Goal: Information Seeking & Learning: Check status

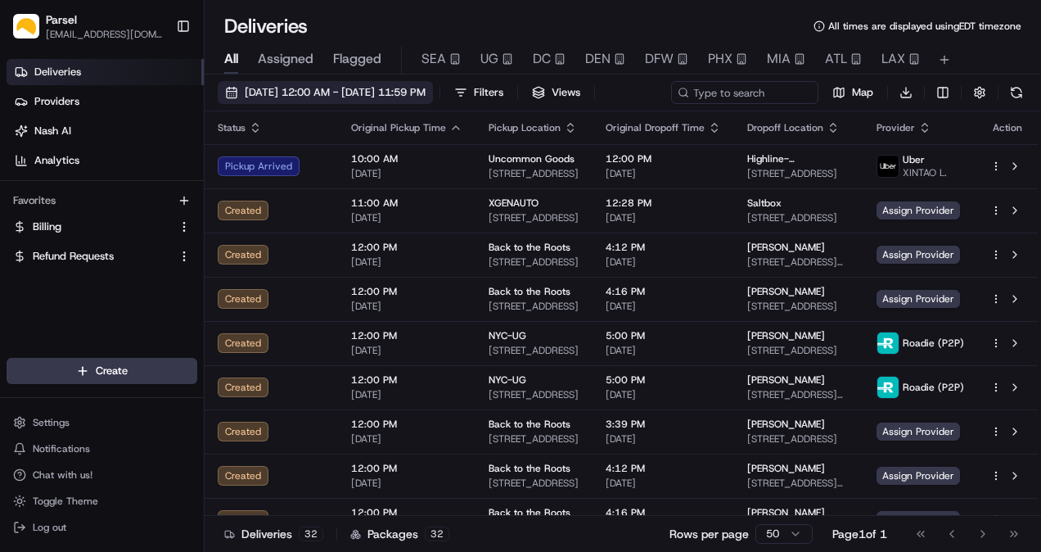
click at [282, 97] on span "[DATE] 12:00 AM - [DATE] 11:59 PM" at bounding box center [335, 92] width 181 height 15
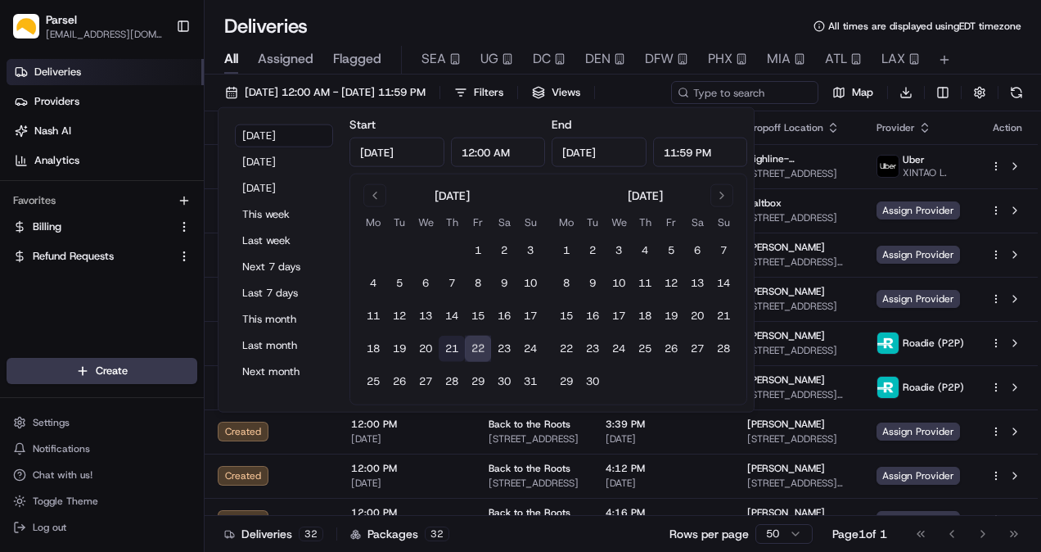
click at [459, 345] on button "21" at bounding box center [452, 349] width 26 height 26
type input "[DATE]"
click at [459, 345] on button "21" at bounding box center [452, 349] width 26 height 26
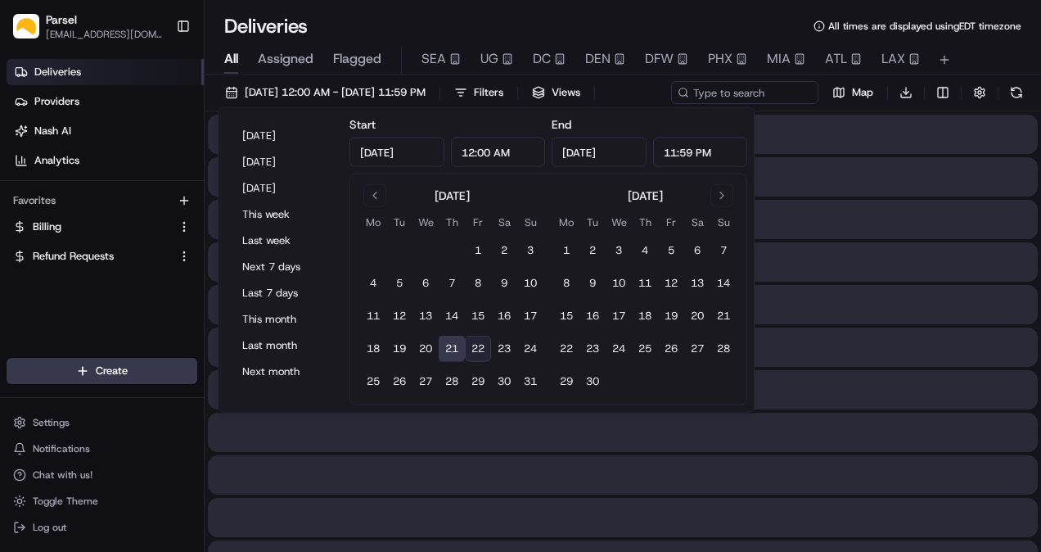
click at [405, 19] on div "Deliveries All times are displayed using EDT timezone" at bounding box center [623, 26] width 837 height 26
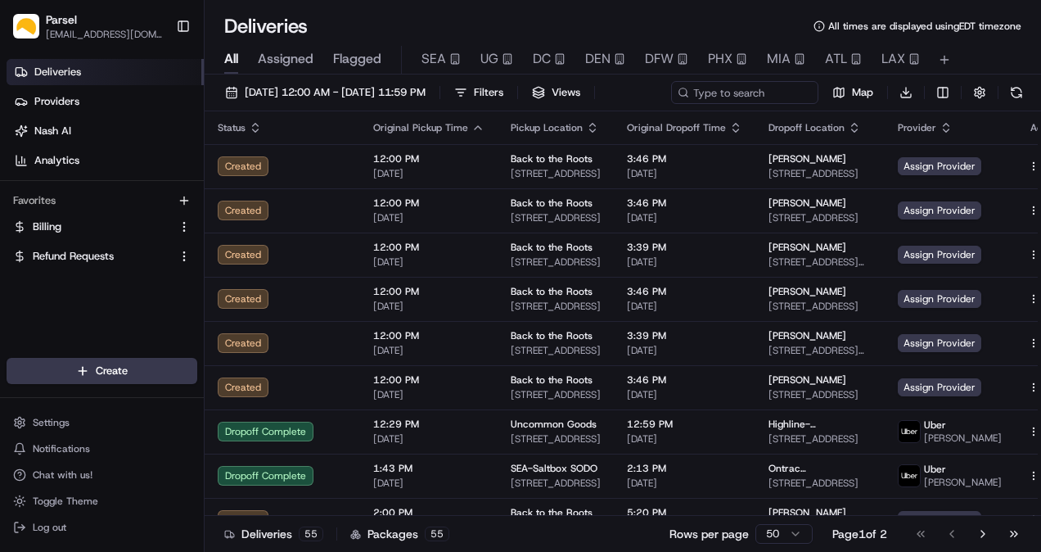
click at [291, 64] on span "Assigned" at bounding box center [286, 59] width 56 height 20
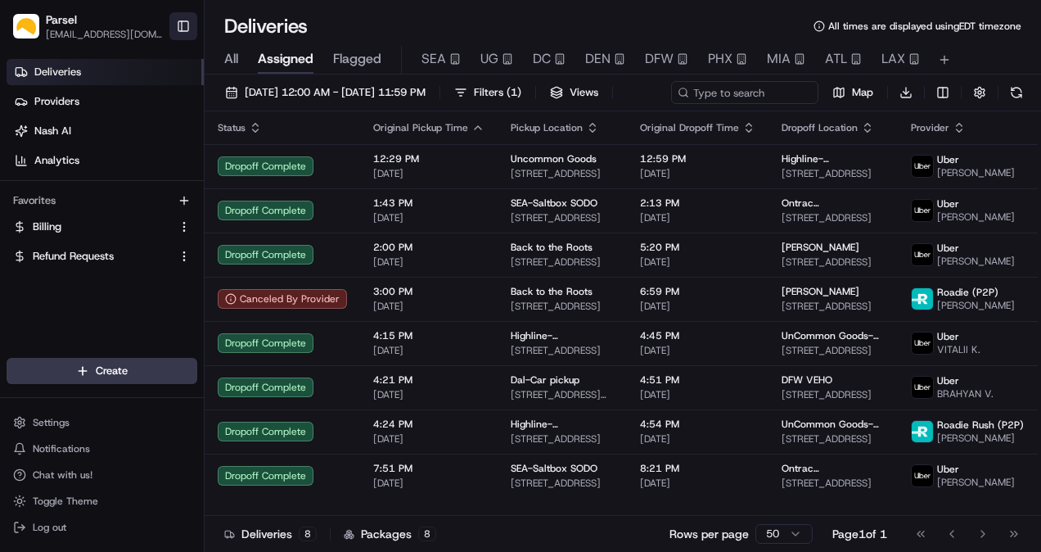
click at [180, 29] on button "Toggle Sidebar" at bounding box center [183, 26] width 28 height 28
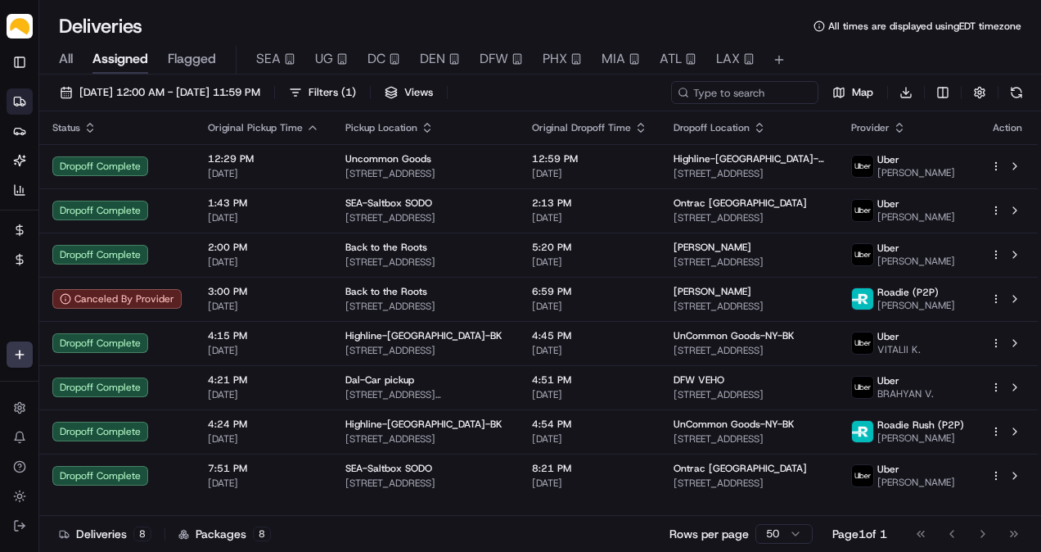
click at [660, 21] on div "Deliveries All times are displayed using EDT timezone" at bounding box center [540, 26] width 1002 height 26
click at [130, 92] on span "[DATE] 12:00 AM - [DATE] 11:59 PM" at bounding box center [169, 92] width 181 height 15
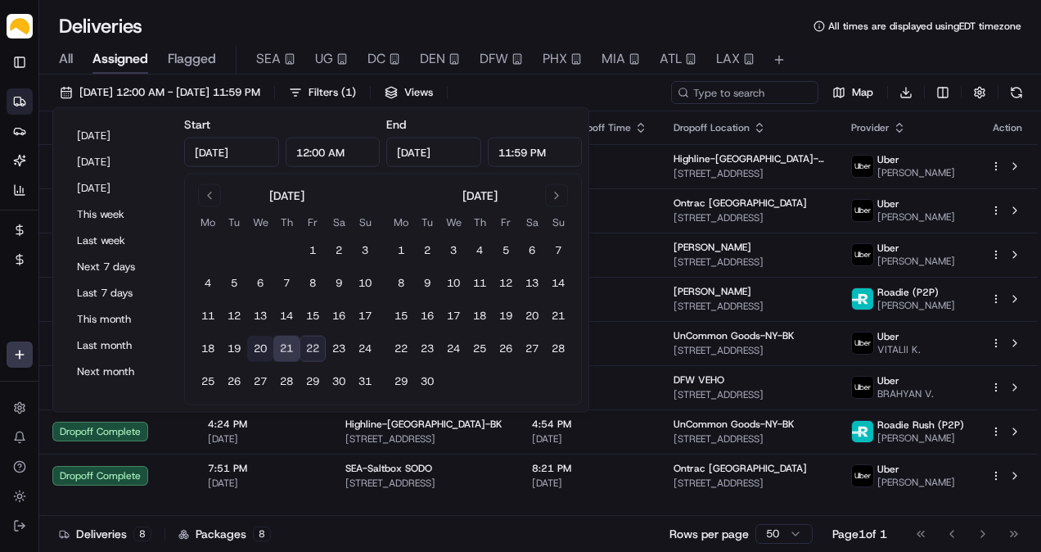
click at [260, 342] on button "20" at bounding box center [260, 349] width 26 height 26
type input "[DATE]"
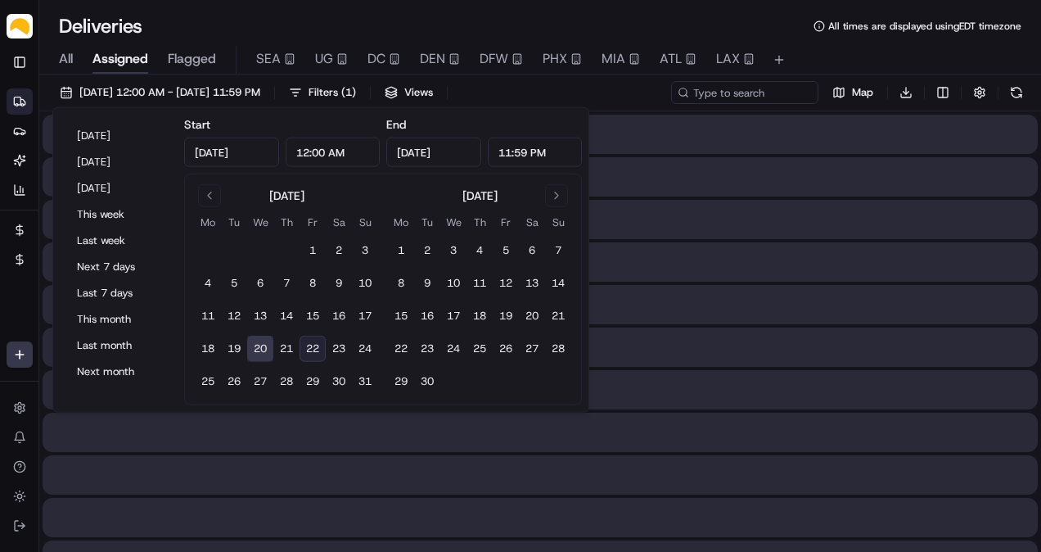
click at [260, 343] on button "20" at bounding box center [260, 349] width 26 height 26
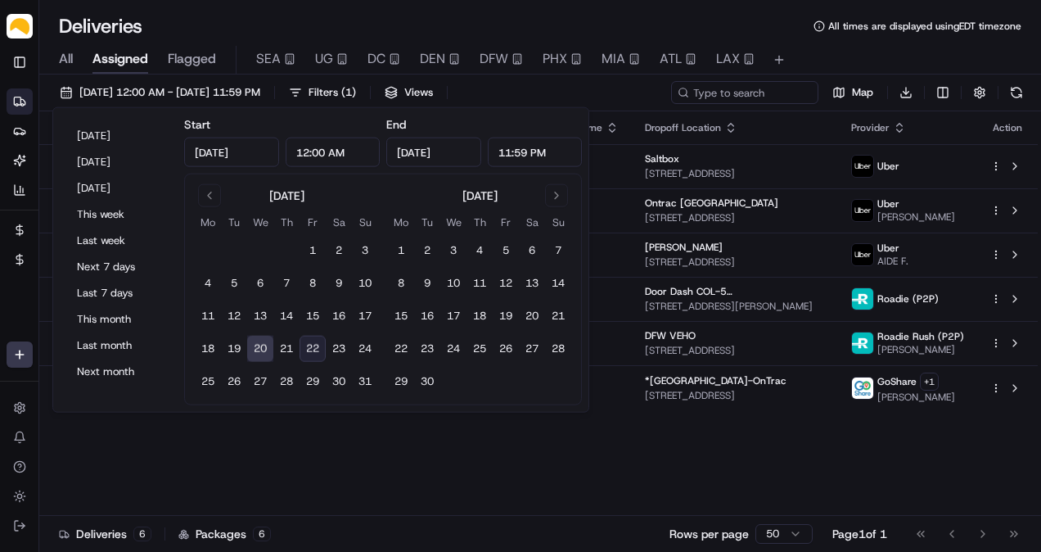
click at [293, 10] on div "Deliveries All times are displayed using EDT timezone All Assigned Flagged SEA …" at bounding box center [540, 276] width 1002 height 552
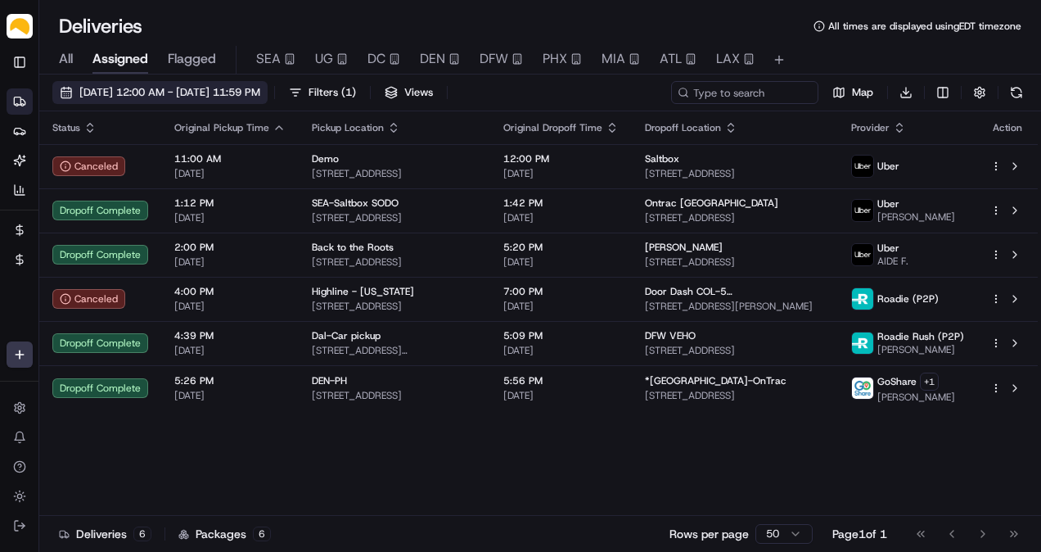
click at [165, 92] on span "[DATE] 12:00 AM - [DATE] 11:59 PM" at bounding box center [169, 92] width 181 height 15
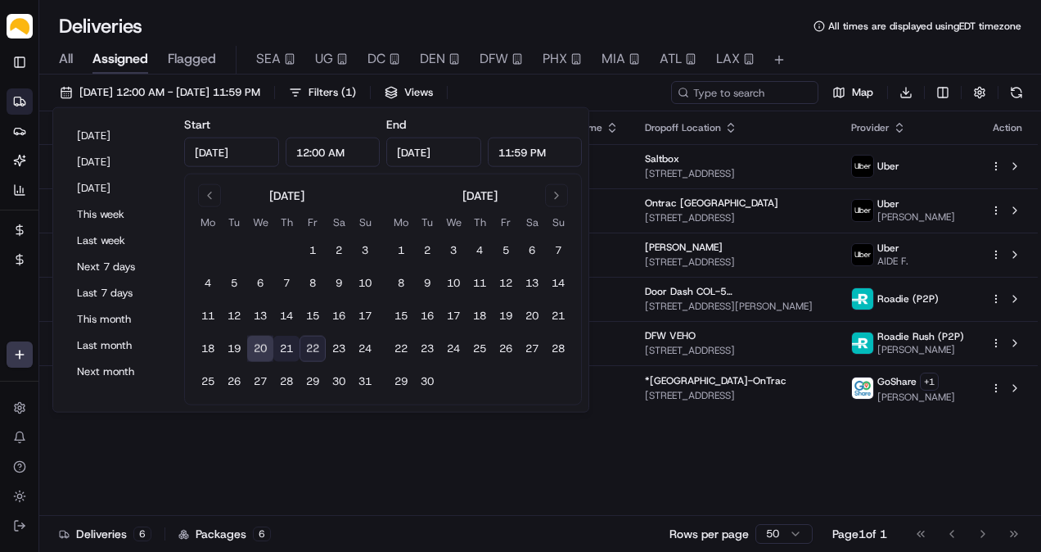
click at [287, 341] on button "21" at bounding box center [286, 349] width 26 height 26
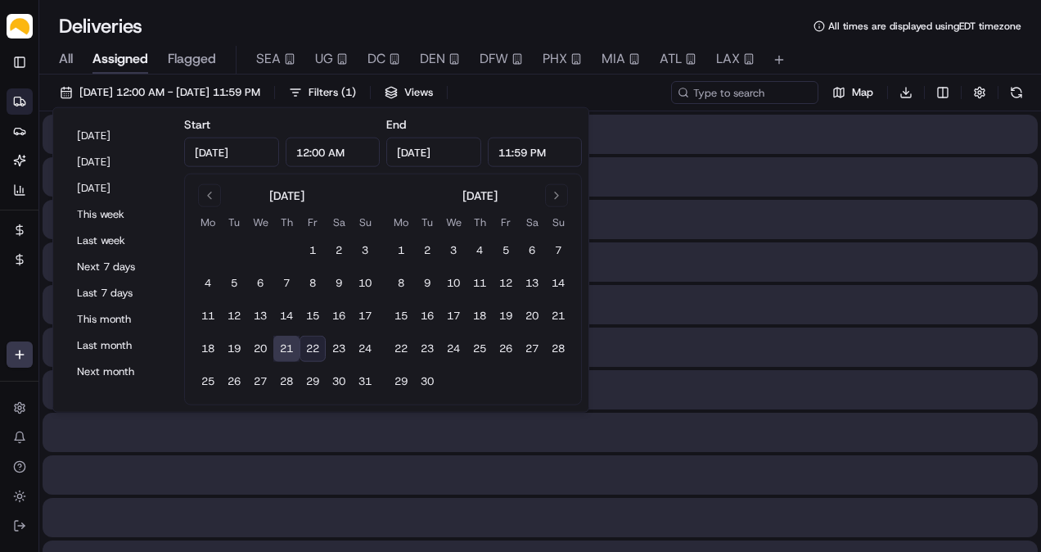
type input "[DATE]"
click at [293, 358] on button "21" at bounding box center [286, 349] width 26 height 26
click at [289, 352] on button "21" at bounding box center [286, 349] width 26 height 26
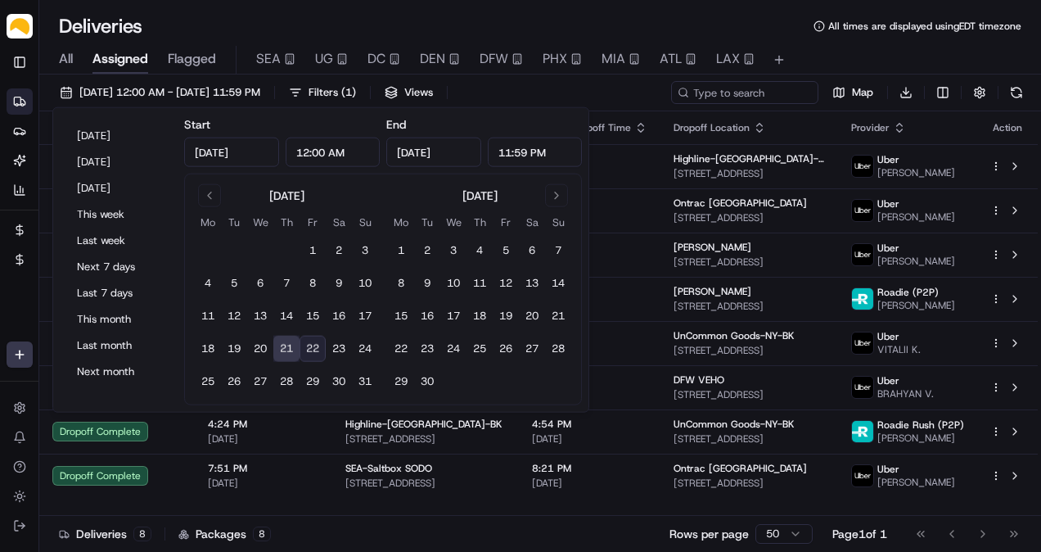
click at [372, 16] on div "Deliveries All times are displayed using EDT timezone" at bounding box center [540, 26] width 1002 height 26
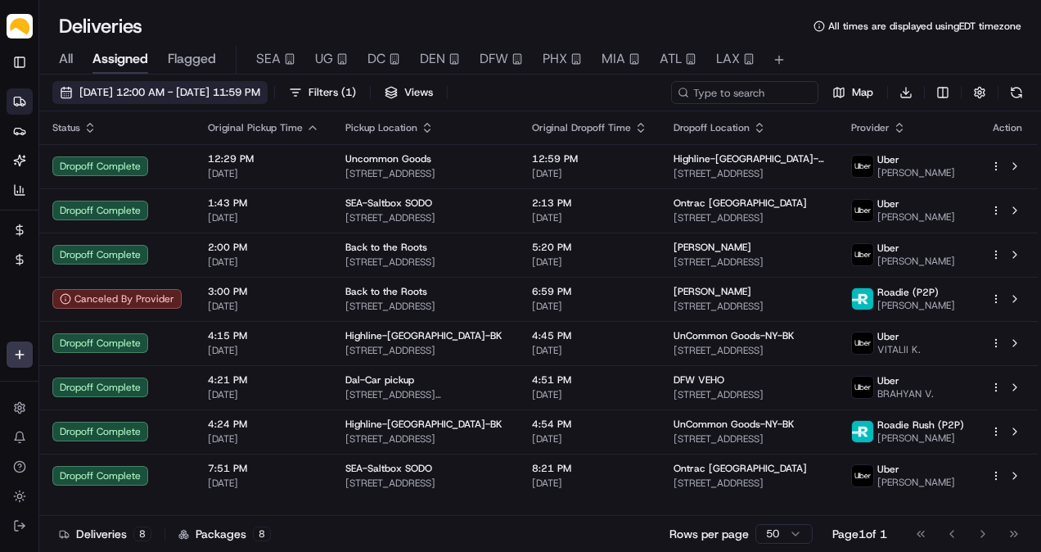
click at [114, 90] on span "[DATE] 12:00 AM - [DATE] 11:59 PM" at bounding box center [169, 92] width 181 height 15
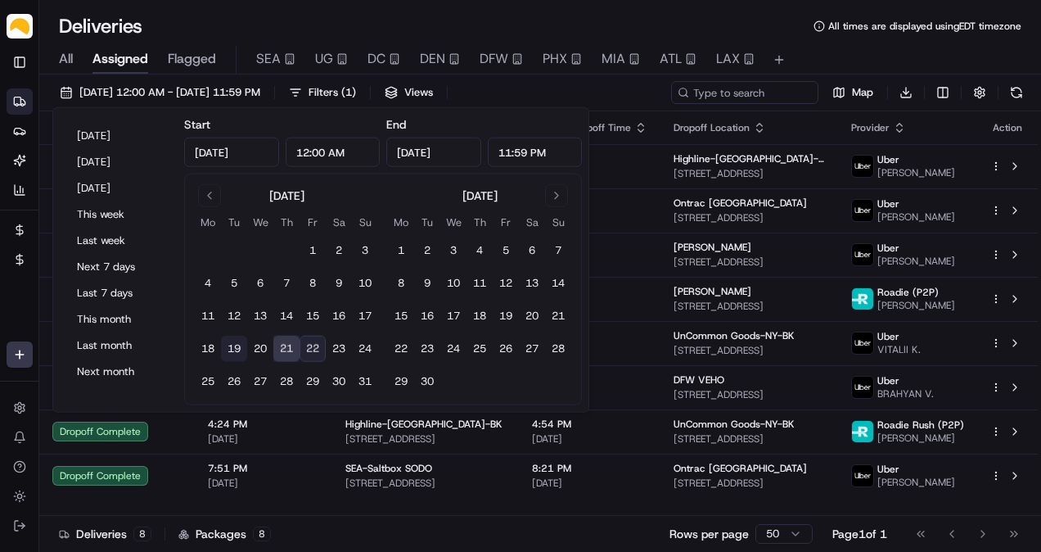
click at [238, 349] on button "19" at bounding box center [234, 349] width 26 height 26
type input "[DATE]"
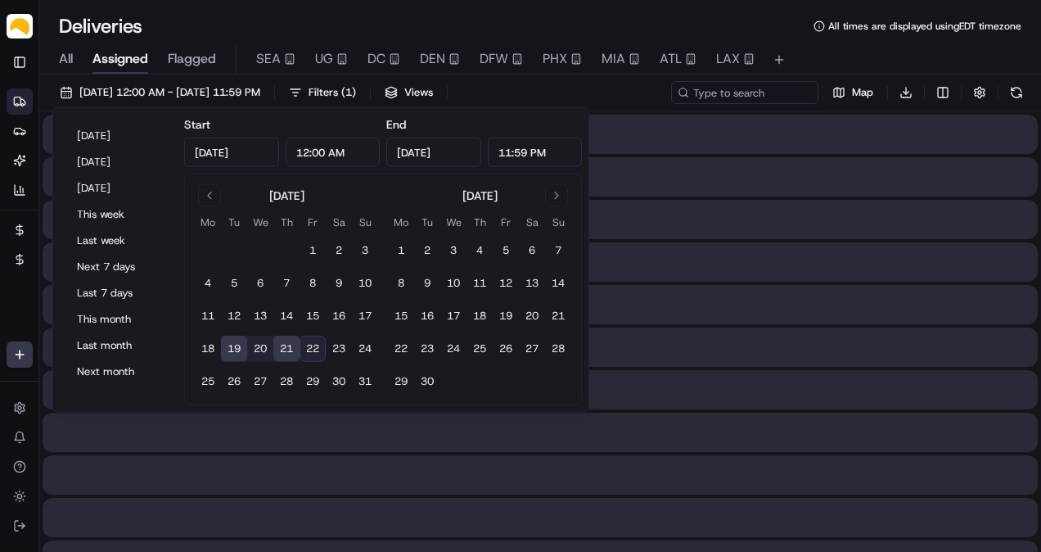
click at [238, 349] on button "19" at bounding box center [234, 349] width 26 height 26
type input "[DATE]"
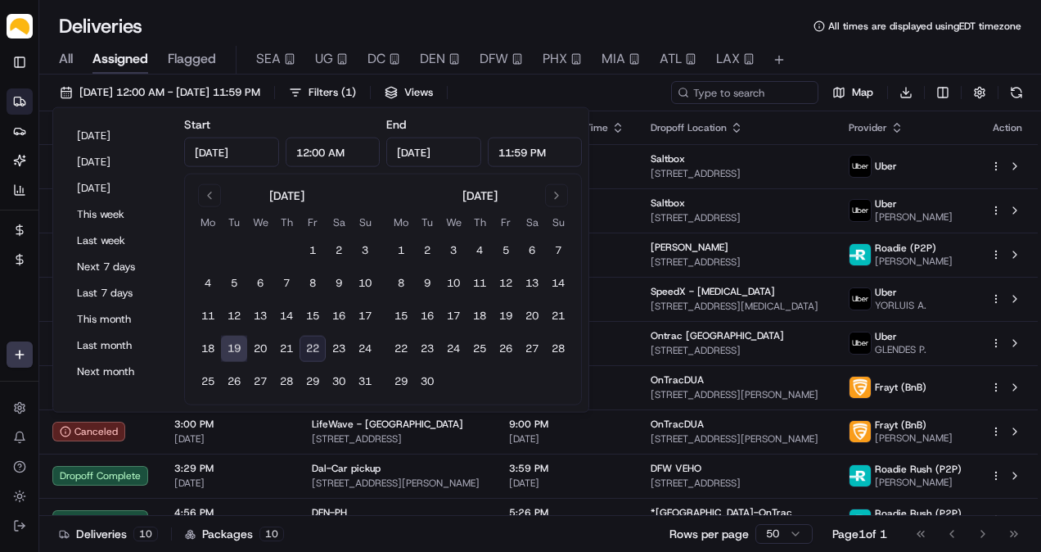
click at [367, 16] on div "Deliveries All times are displayed using EDT timezone" at bounding box center [540, 26] width 1002 height 26
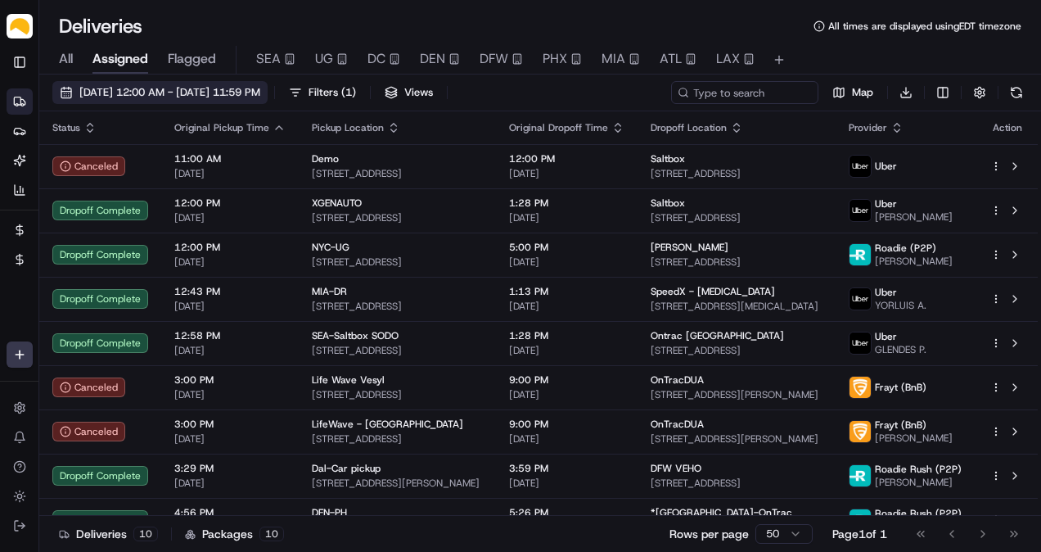
click at [133, 82] on button "[DATE] 12:00 AM - [DATE] 11:59 PM" at bounding box center [159, 92] width 215 height 23
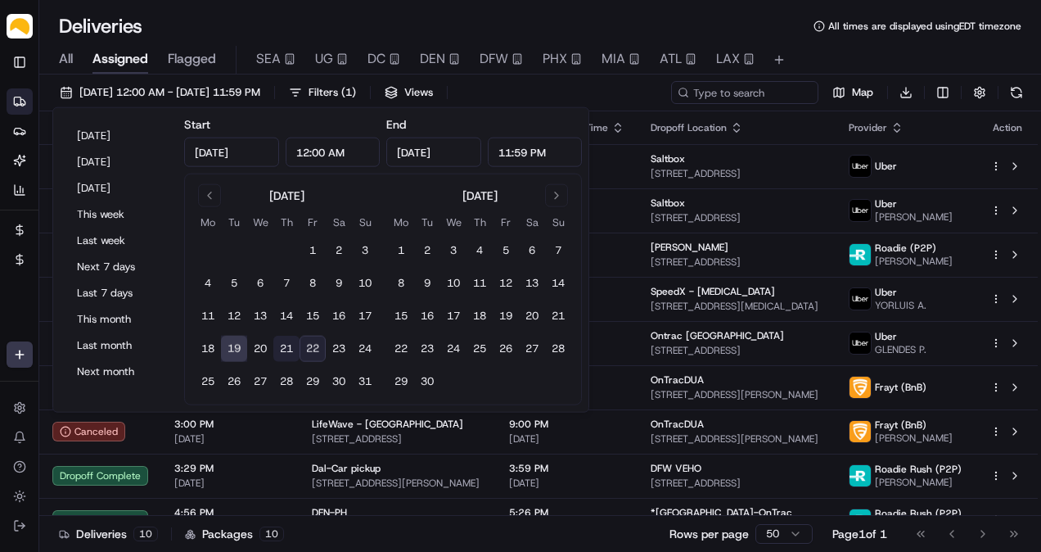
click at [285, 347] on button "21" at bounding box center [286, 349] width 26 height 26
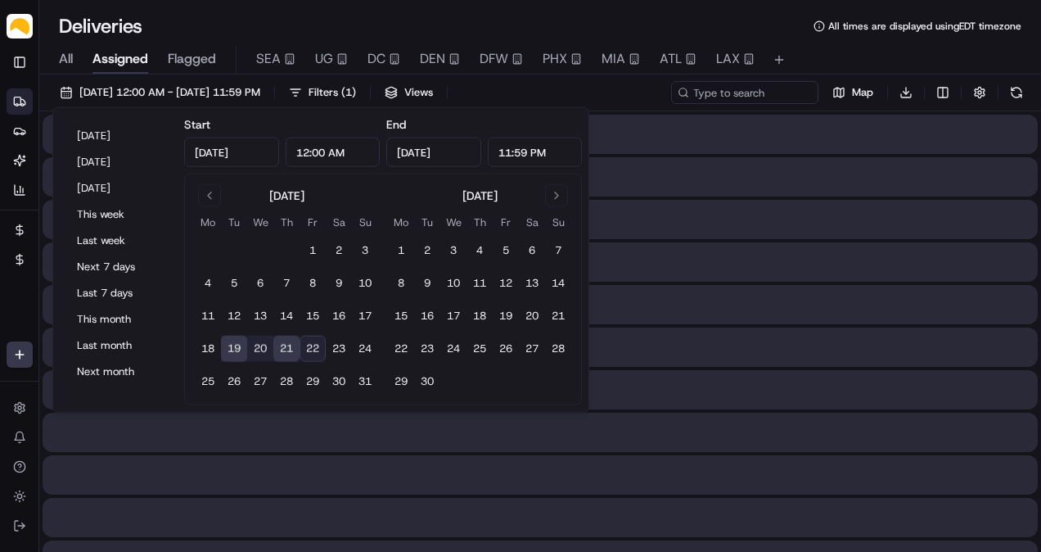
type input "[DATE]"
click at [285, 347] on button "21" at bounding box center [286, 349] width 26 height 26
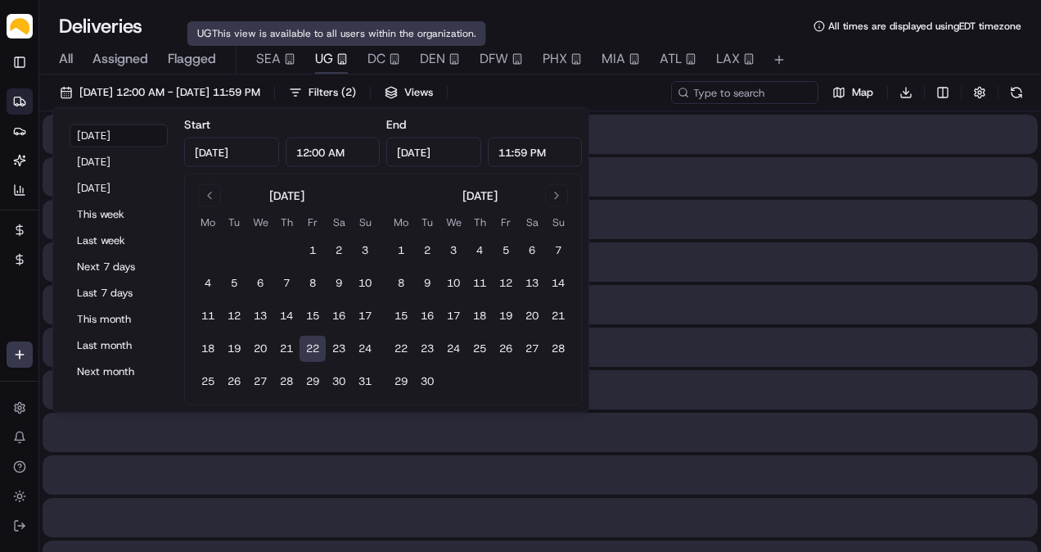
type input "[DATE]"
click at [342, 21] on div "UG This view is available to all users within the organization. UG This view is…" at bounding box center [336, 33] width 299 height 25
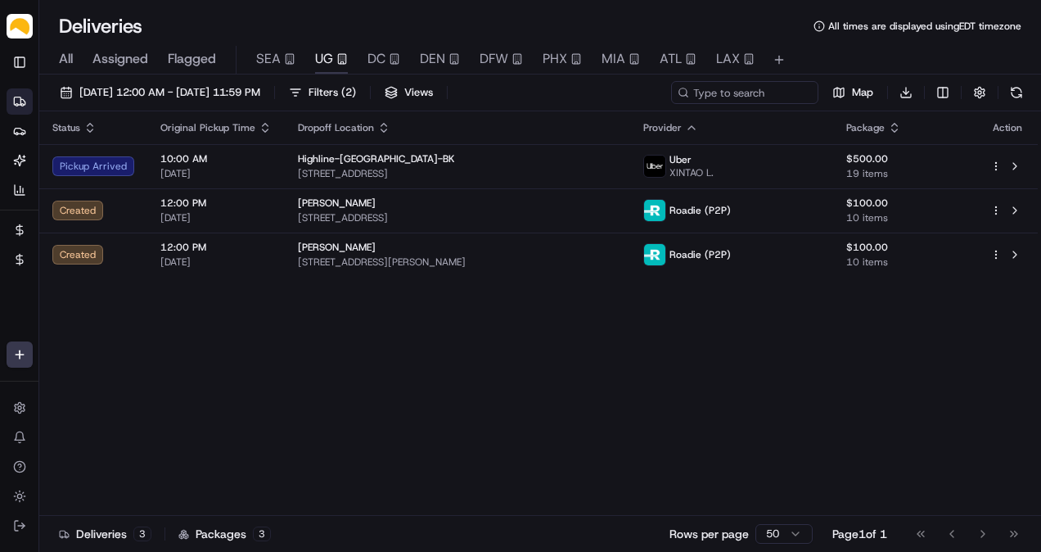
click at [69, 57] on span "All" at bounding box center [66, 59] width 14 height 20
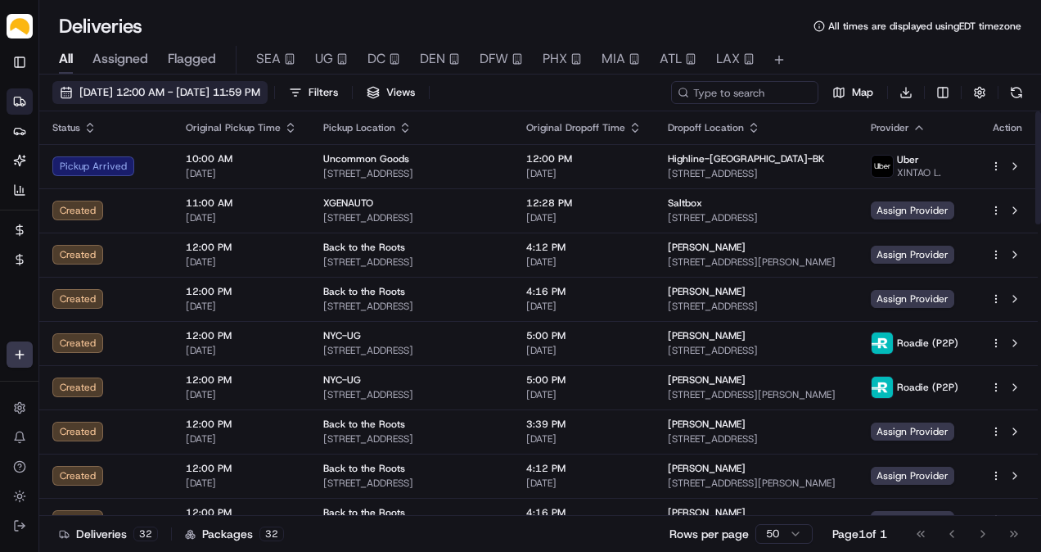
click at [149, 96] on span "[DATE] 12:00 AM - [DATE] 11:59 PM" at bounding box center [169, 92] width 181 height 15
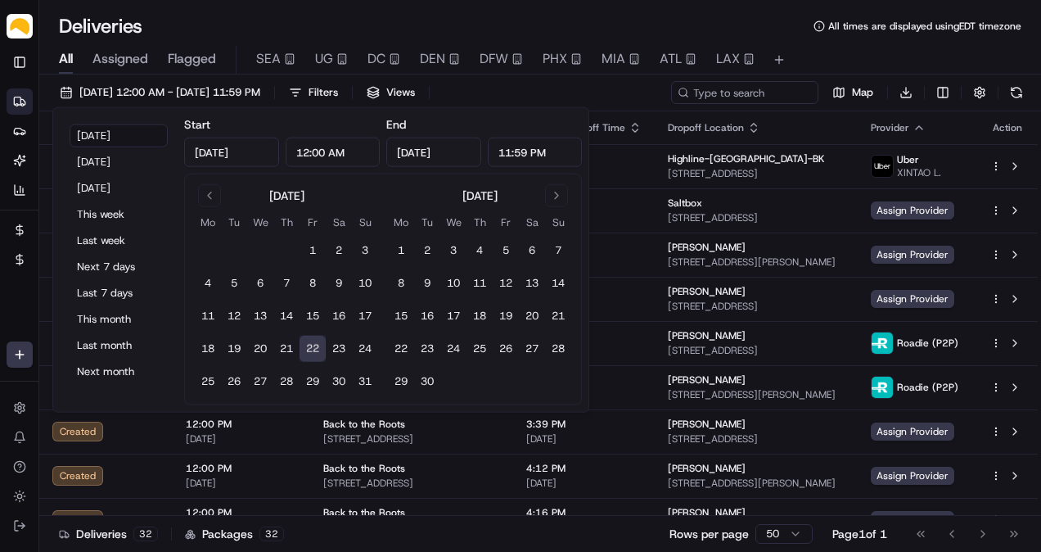
click at [117, 79] on div "[DATE] 12:00 AM - [DATE] 11:59 PM Filters Views Map Download Status Original Pi…" at bounding box center [540, 314] width 1002 height 481
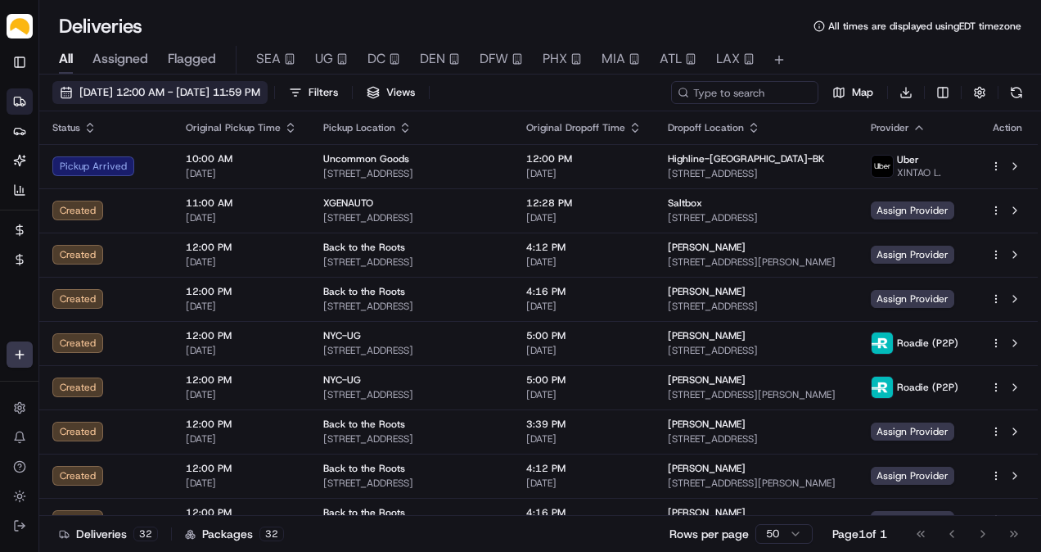
click at [123, 88] on span "[DATE] 12:00 AM - [DATE] 11:59 PM" at bounding box center [169, 92] width 181 height 15
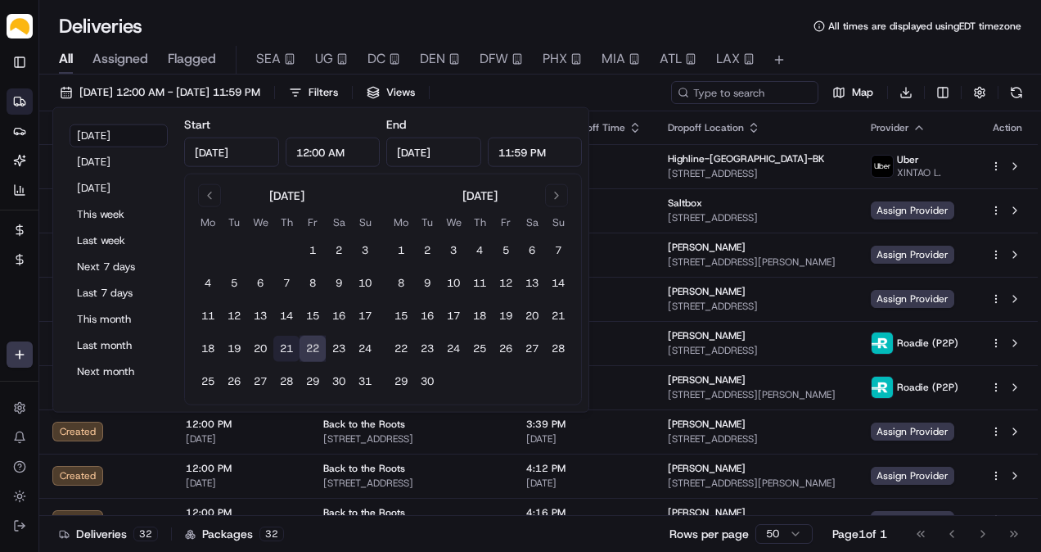
click at [279, 350] on button "21" at bounding box center [286, 349] width 26 height 26
type input "[DATE]"
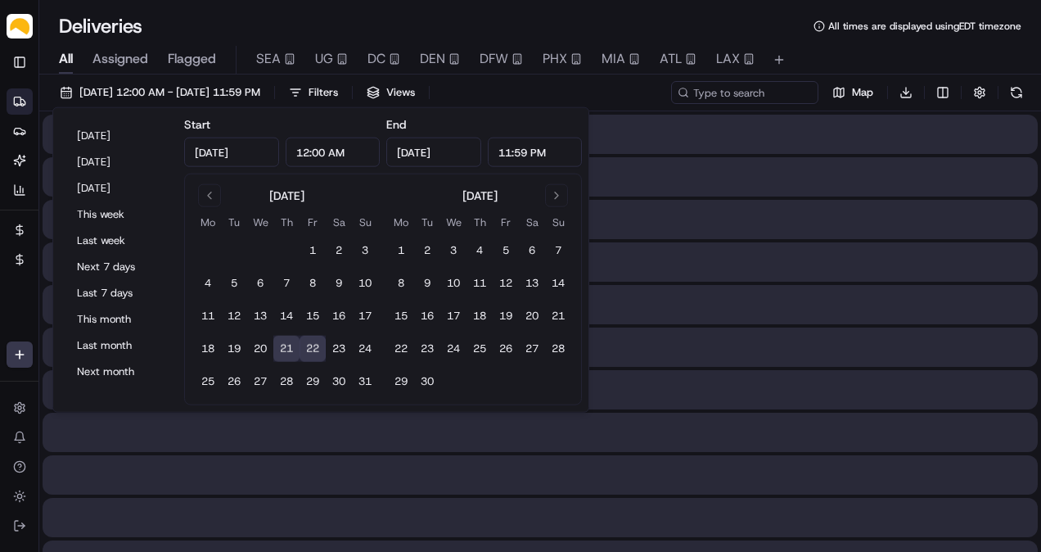
click at [279, 349] on button "21" at bounding box center [286, 349] width 26 height 26
type input "[DATE]"
click at [287, 18] on div "Deliveries All times are displayed using EDT timezone" at bounding box center [540, 26] width 1002 height 26
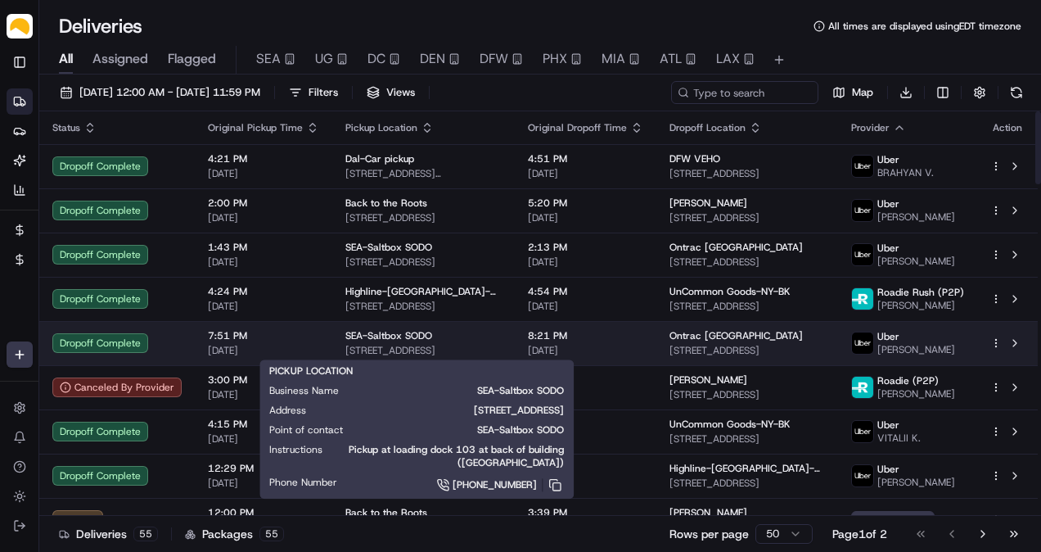
click at [345, 341] on span "SEA-Saltbox SODO" at bounding box center [388, 335] width 87 height 13
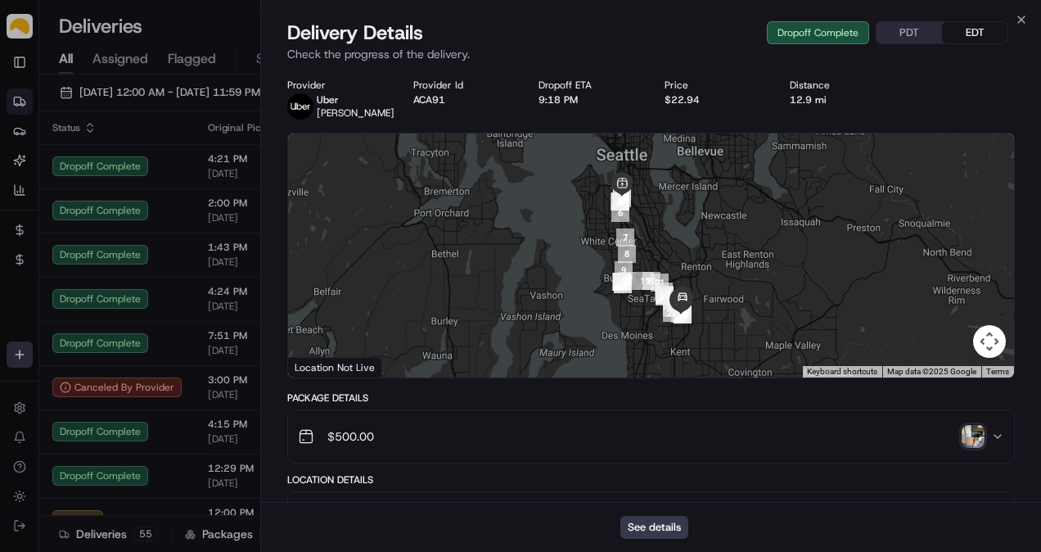
click at [978, 442] on img "button" at bounding box center [973, 436] width 23 height 23
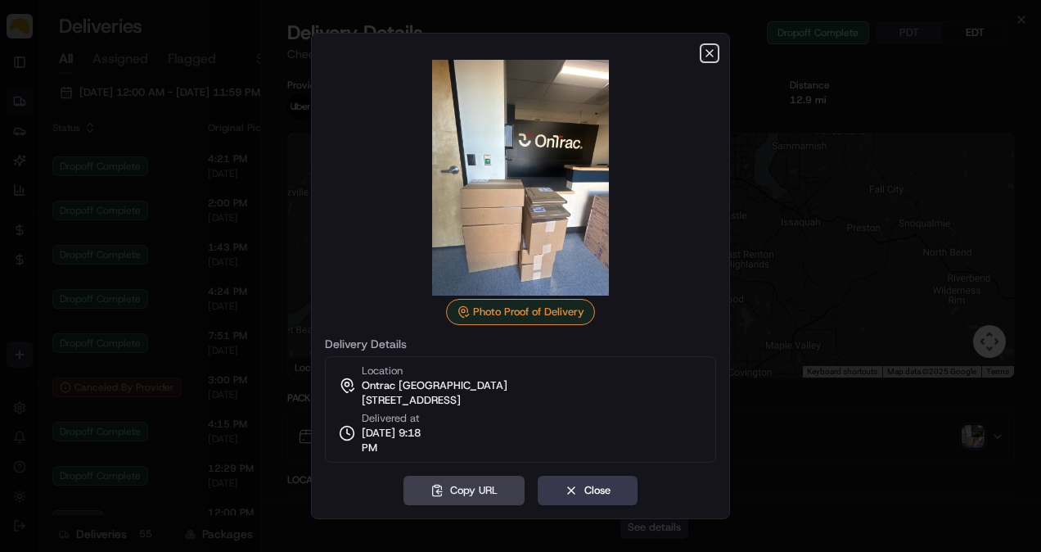
click at [711, 53] on icon "button" at bounding box center [709, 53] width 13 height 13
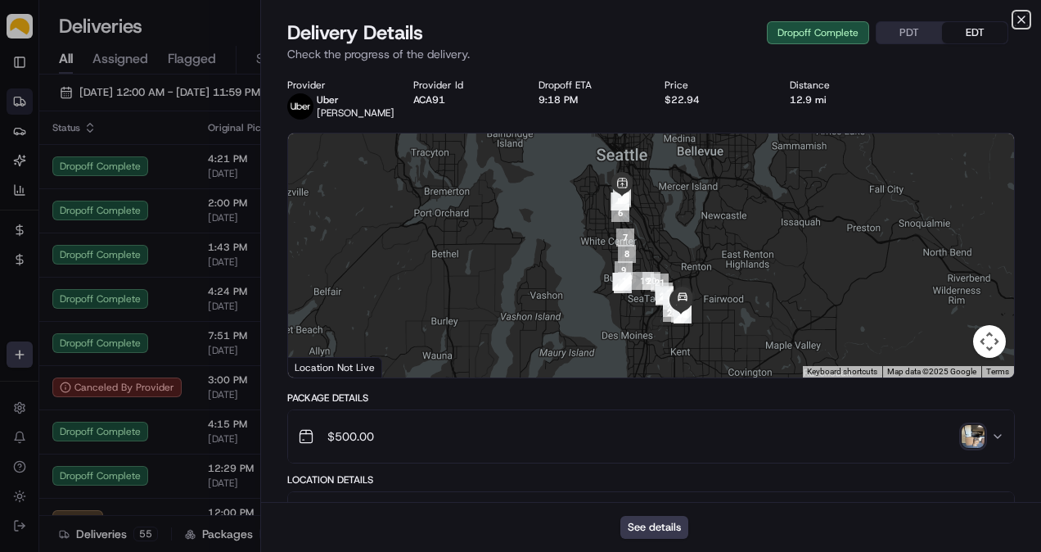
click at [1020, 16] on icon "button" at bounding box center [1021, 19] width 13 height 13
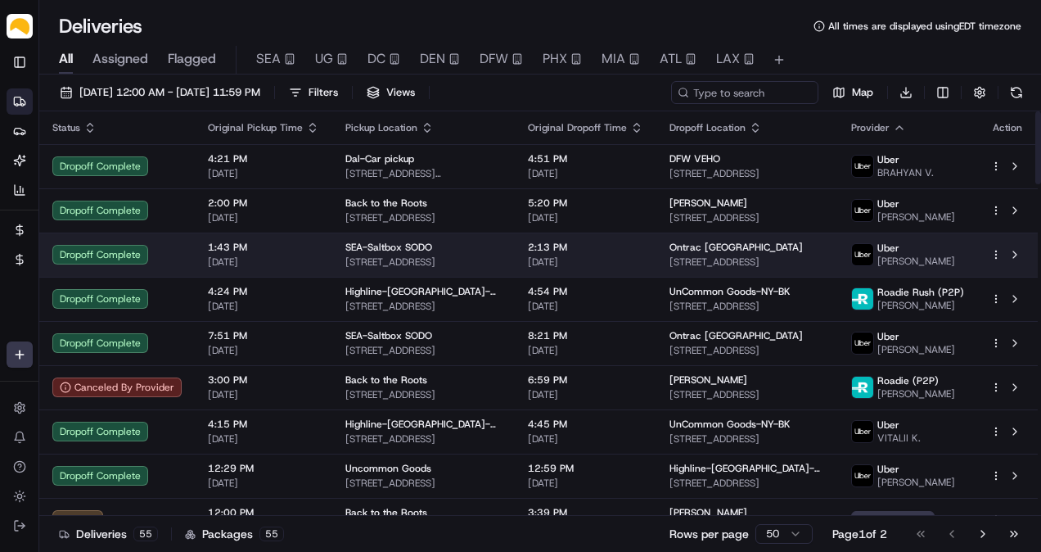
click at [300, 248] on span "1:43 PM" at bounding box center [263, 247] width 111 height 13
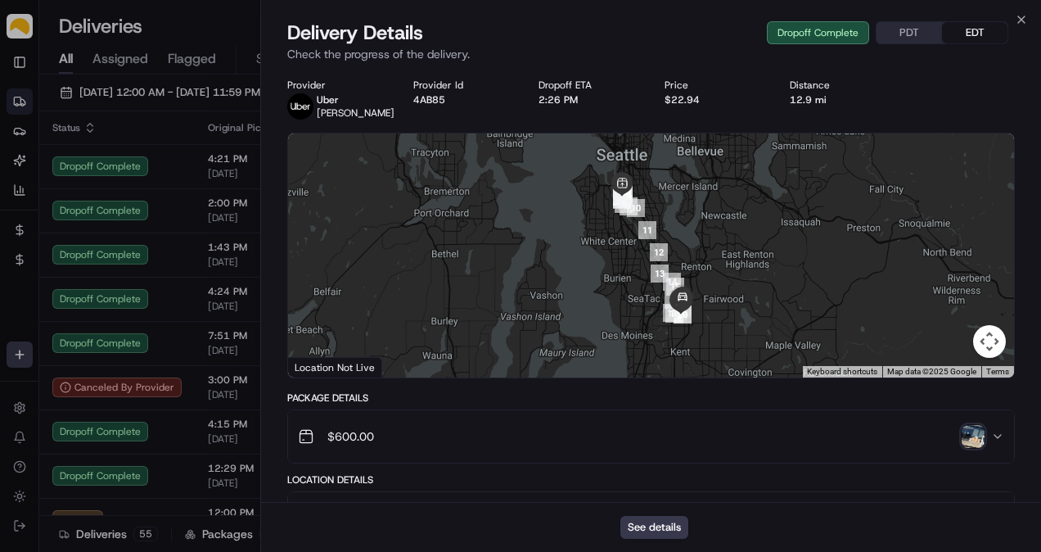
click at [971, 442] on img "button" at bounding box center [973, 436] width 23 height 23
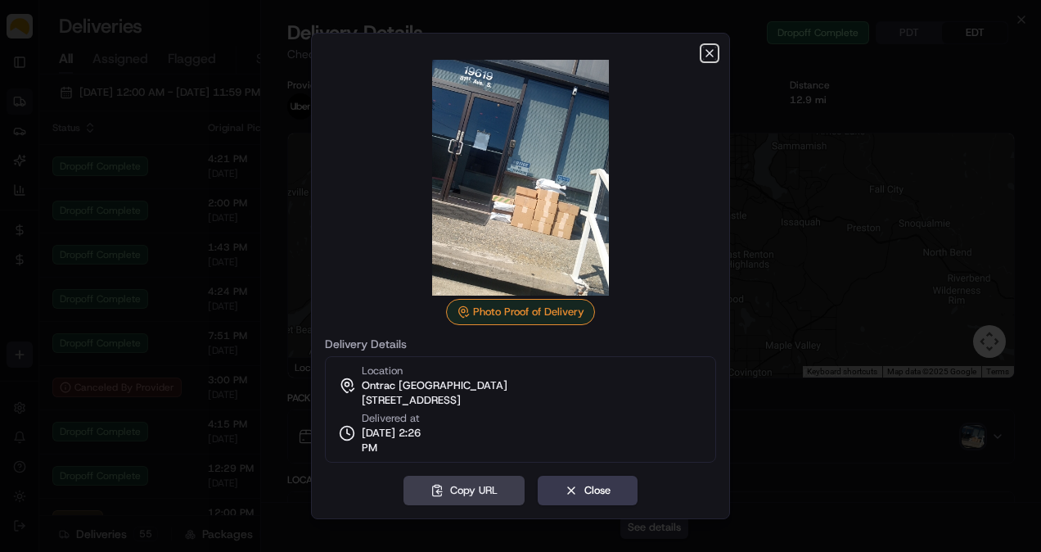
click at [712, 56] on icon "button" at bounding box center [709, 53] width 7 height 7
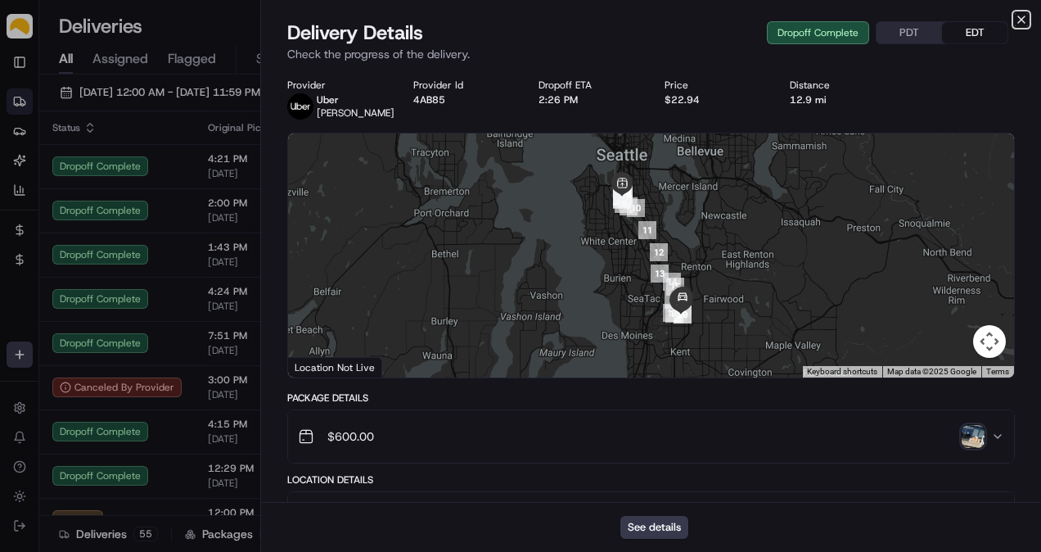
click at [1022, 24] on icon "button" at bounding box center [1021, 19] width 13 height 13
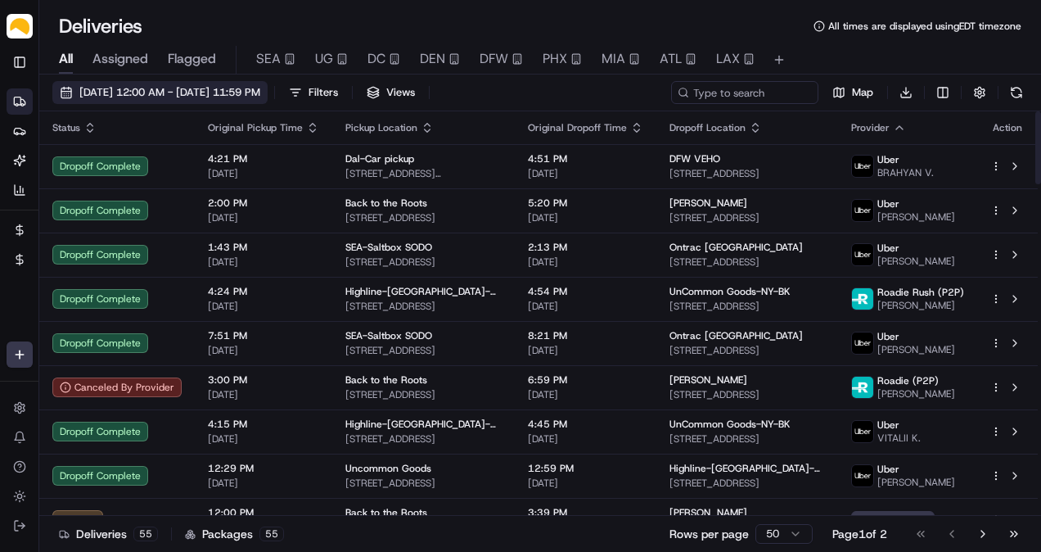
click at [128, 95] on span "[DATE] 12:00 AM - [DATE] 11:59 PM" at bounding box center [169, 92] width 181 height 15
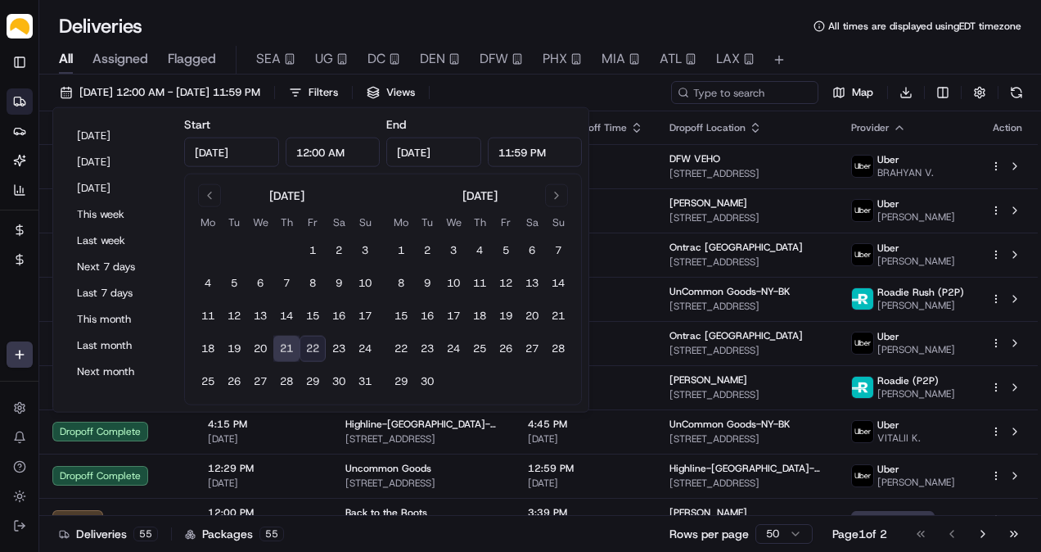
click at [117, 56] on span "Assigned" at bounding box center [120, 59] width 56 height 20
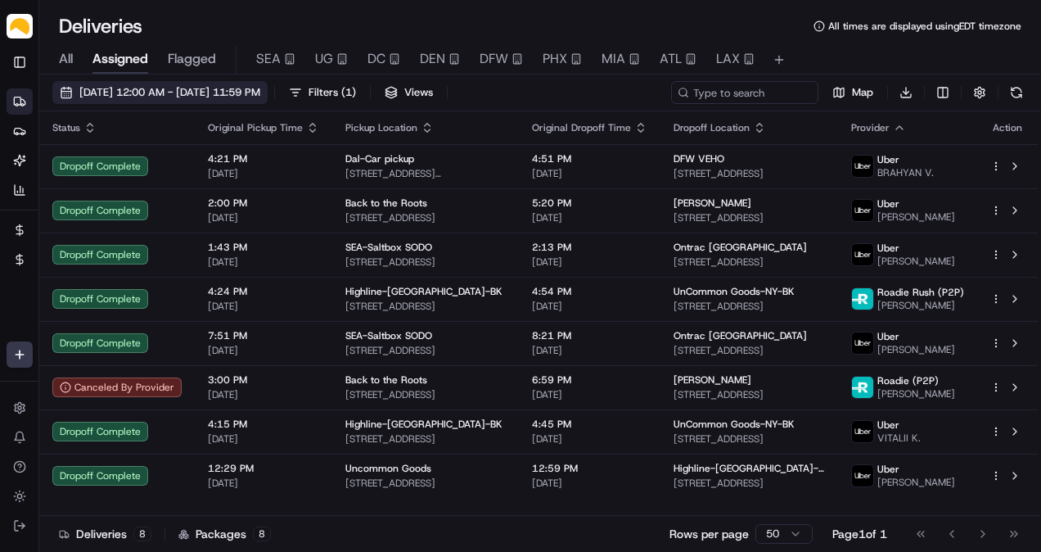
click at [123, 83] on button "[DATE] 12:00 AM - [DATE] 11:59 PM" at bounding box center [159, 92] width 215 height 23
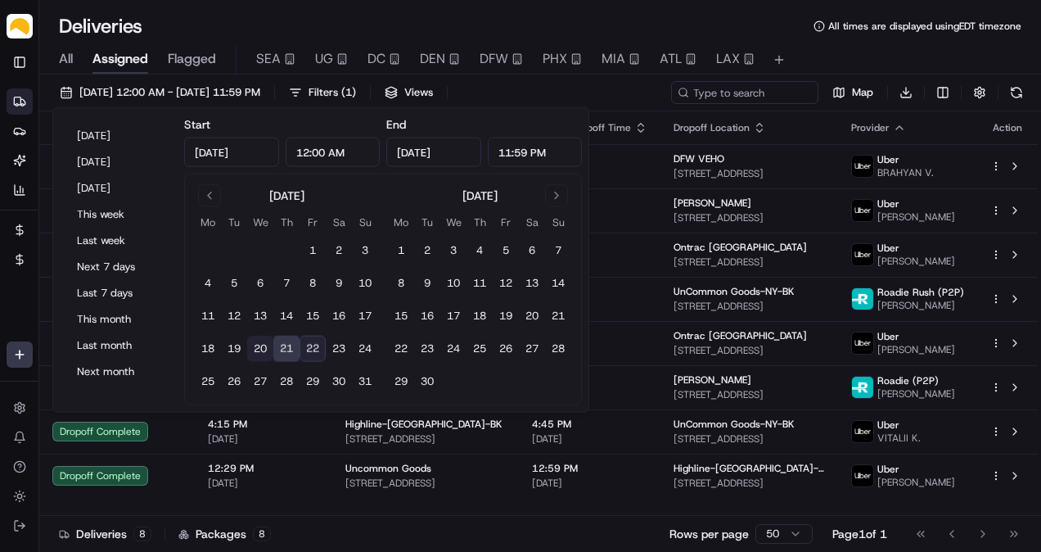
click at [262, 343] on button "20" at bounding box center [260, 349] width 26 height 26
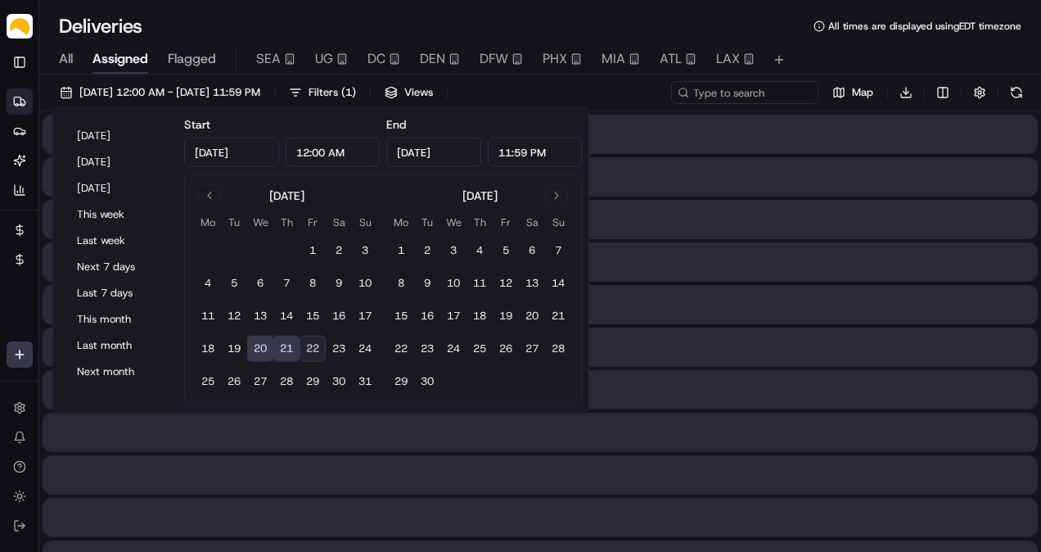
type input "[DATE]"
click at [262, 343] on button "20" at bounding box center [260, 349] width 26 height 26
type input "[DATE]"
click at [262, 343] on button "20" at bounding box center [260, 349] width 26 height 26
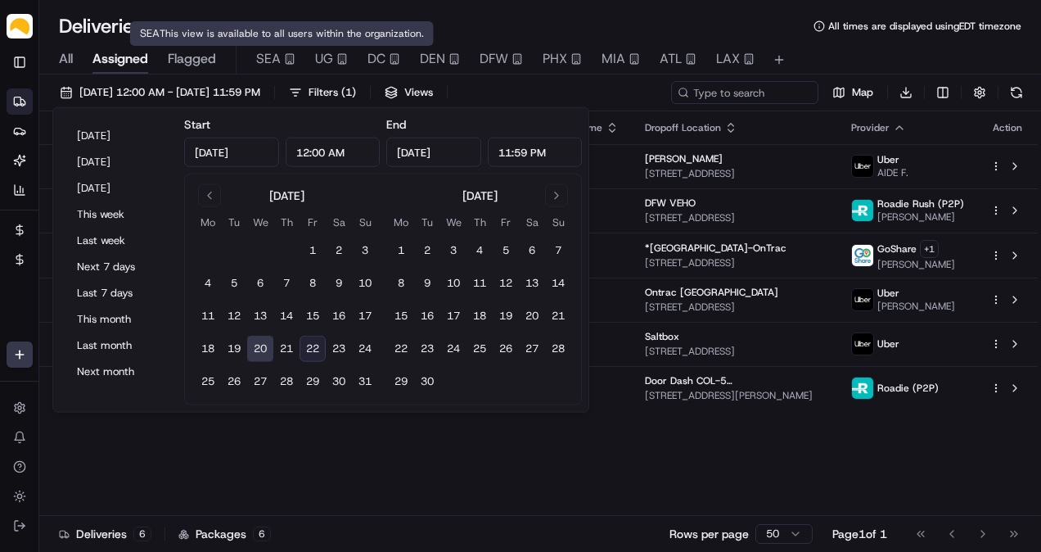
click at [282, 8] on div "Deliveries All times are displayed using EDT timezone All Assigned Flagged SEA …" at bounding box center [540, 276] width 1002 height 552
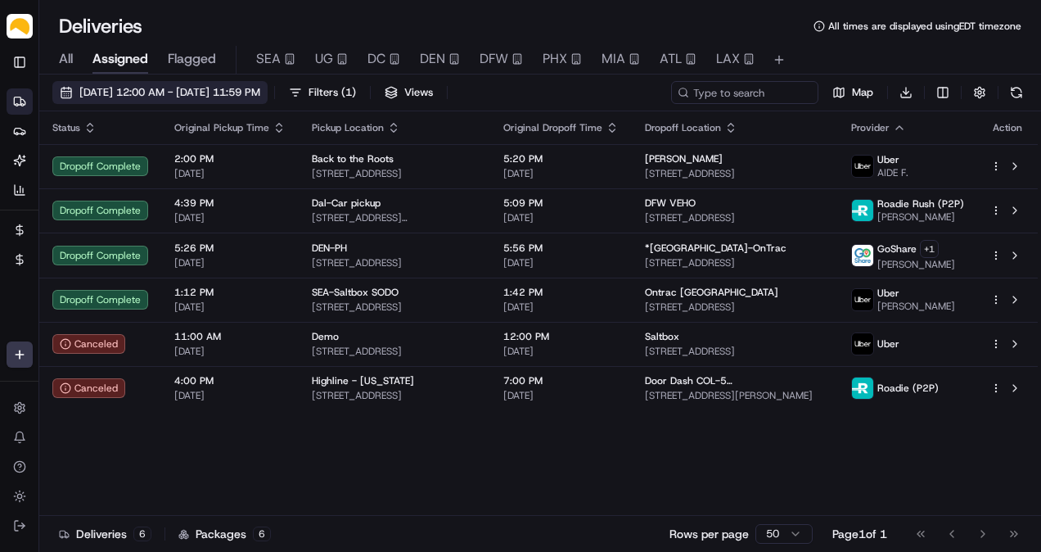
click at [160, 85] on span "[DATE] 12:00 AM - [DATE] 11:59 PM" at bounding box center [169, 92] width 181 height 15
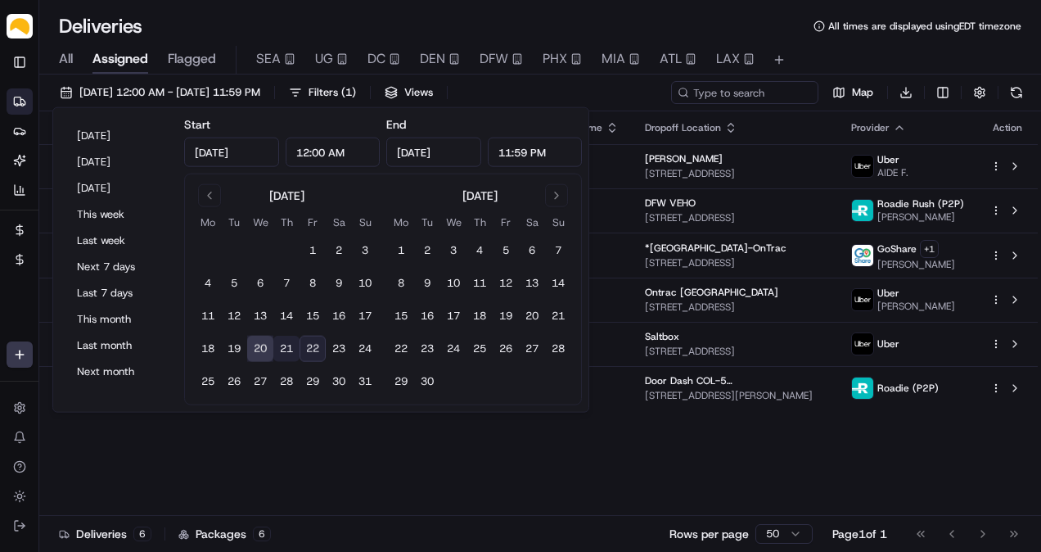
click at [293, 345] on button "21" at bounding box center [286, 349] width 26 height 26
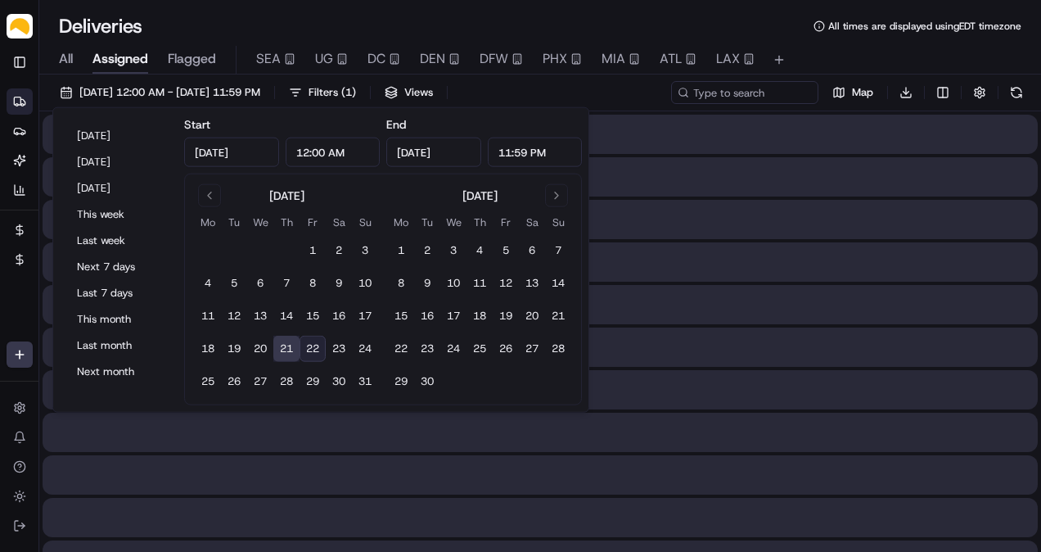
type input "[DATE]"
click at [293, 345] on button "21" at bounding box center [286, 349] width 26 height 26
click at [311, 16] on div "Deliveries All times are displayed using EDT timezone" at bounding box center [540, 26] width 1002 height 26
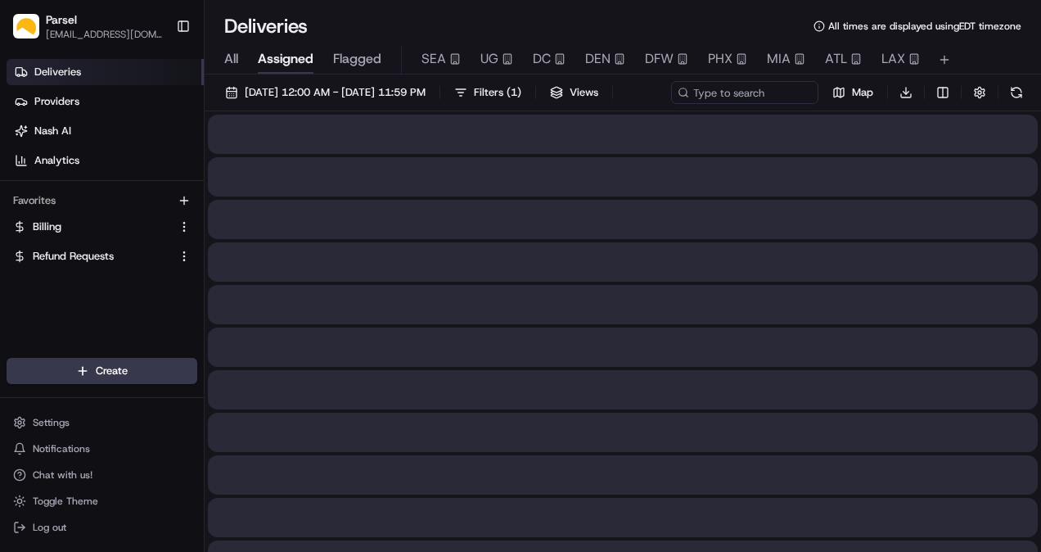
click at [291, 59] on span "Assigned" at bounding box center [286, 59] width 56 height 20
click at [302, 94] on span "[DATE] 12:00 AM - [DATE] 11:59 PM" at bounding box center [335, 92] width 181 height 15
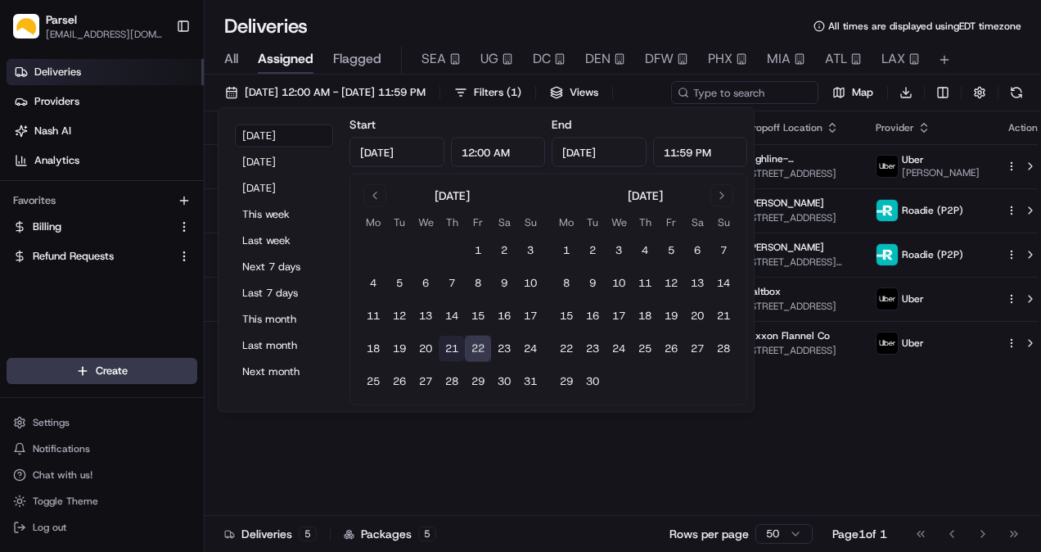
click at [457, 345] on button "21" at bounding box center [452, 349] width 26 height 26
type input "[DATE]"
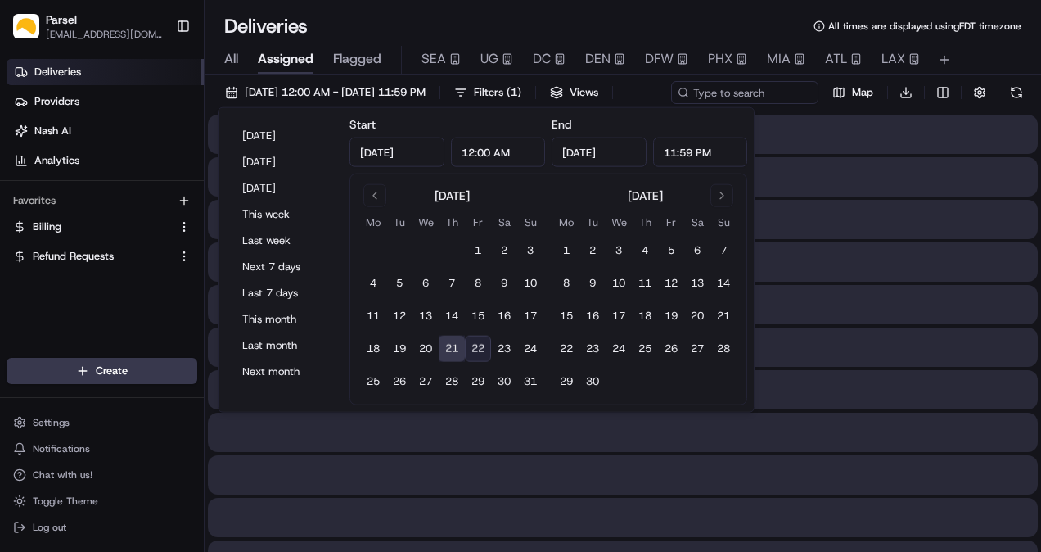
click at [457, 345] on button "21" at bounding box center [452, 349] width 26 height 26
click at [834, 98] on div "08/21/2025 12:00 AM - 08/21/2025 11:59 PM Filters ( 1 ) Views Map Download" at bounding box center [623, 96] width 837 height 30
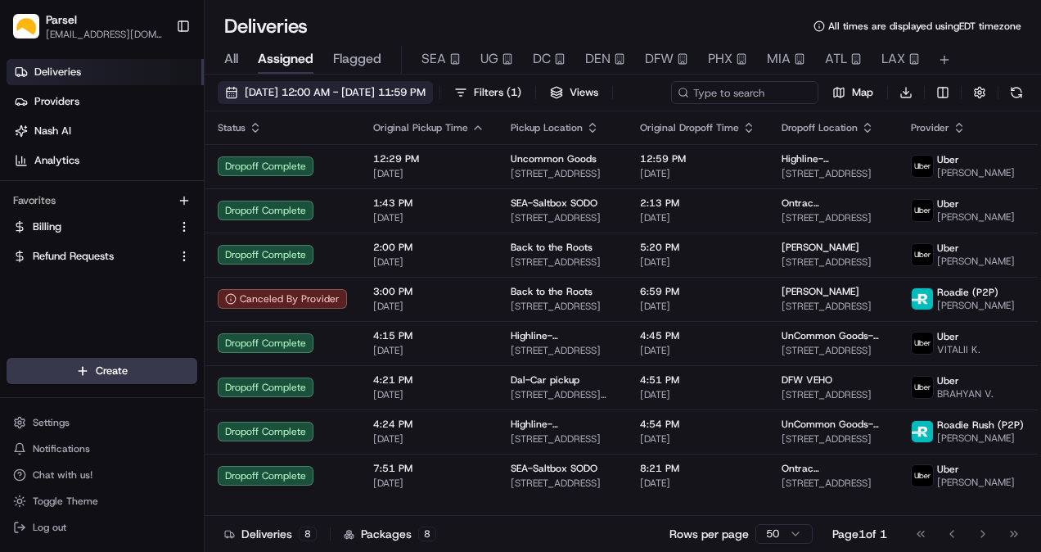
click at [304, 100] on button "[DATE] 12:00 AM - [DATE] 11:59 PM" at bounding box center [325, 92] width 215 height 23
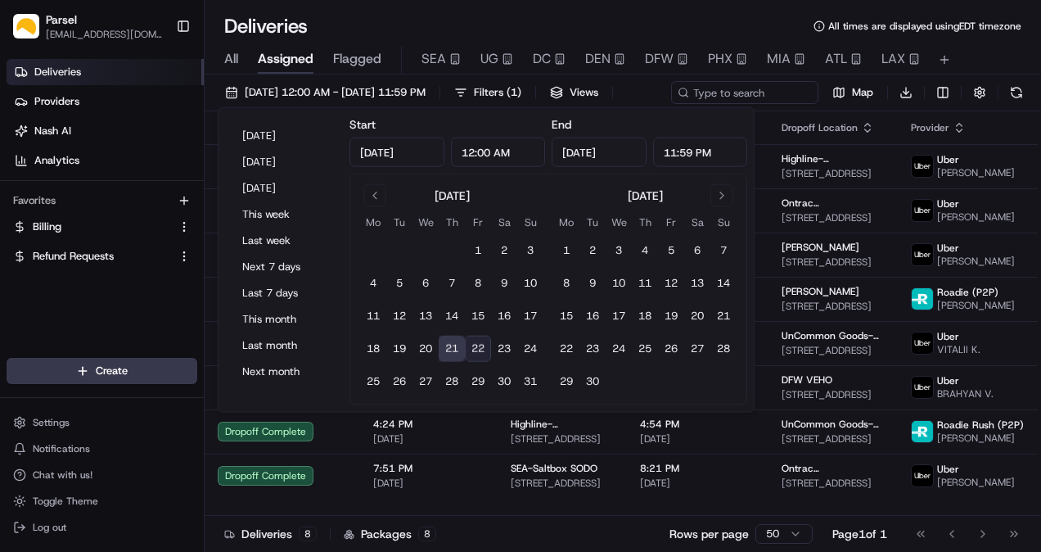
click at [479, 341] on button "22" at bounding box center [478, 349] width 26 height 26
type input "[DATE]"
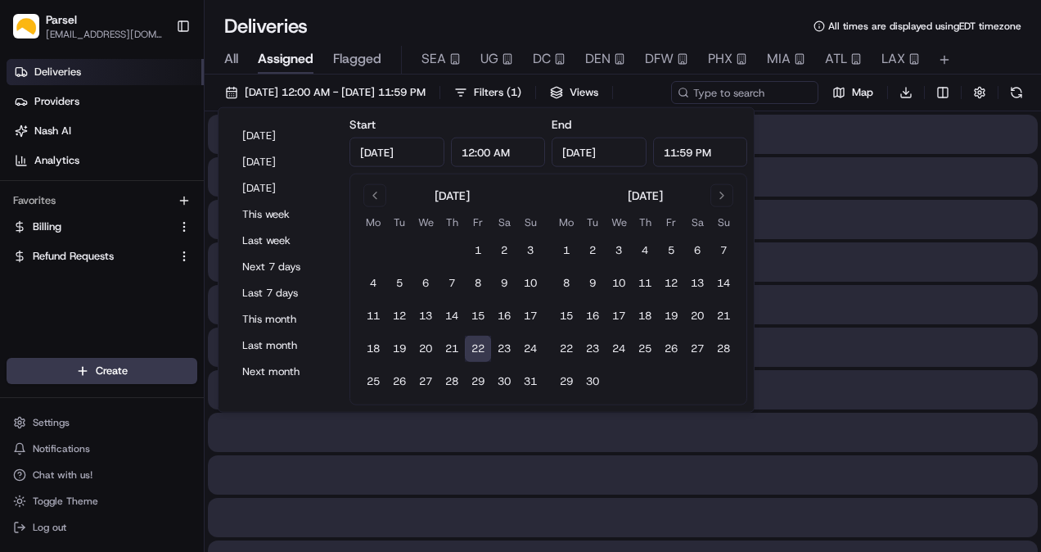
click at [479, 341] on button "22" at bounding box center [478, 349] width 26 height 26
click at [434, 15] on div "Deliveries All times are displayed using EDT timezone" at bounding box center [623, 26] width 837 height 26
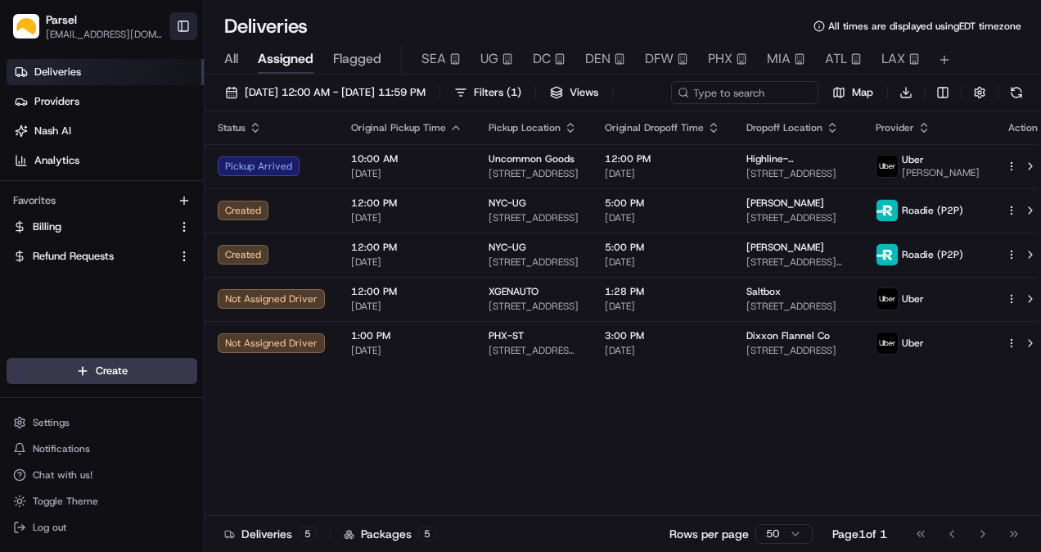
click at [189, 29] on button "Toggle Sidebar" at bounding box center [183, 26] width 28 height 28
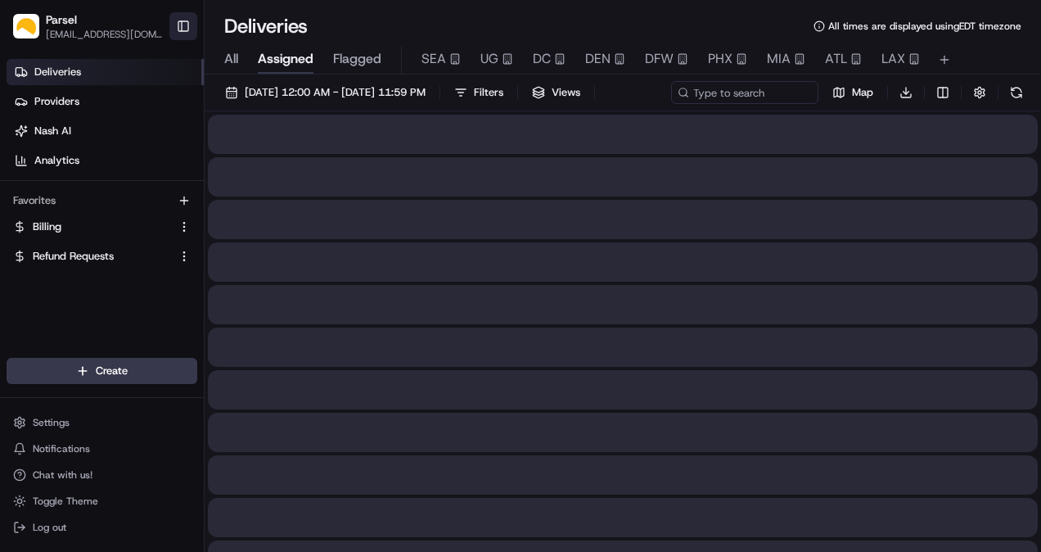
click at [190, 31] on button "Toggle Sidebar" at bounding box center [183, 26] width 28 height 28
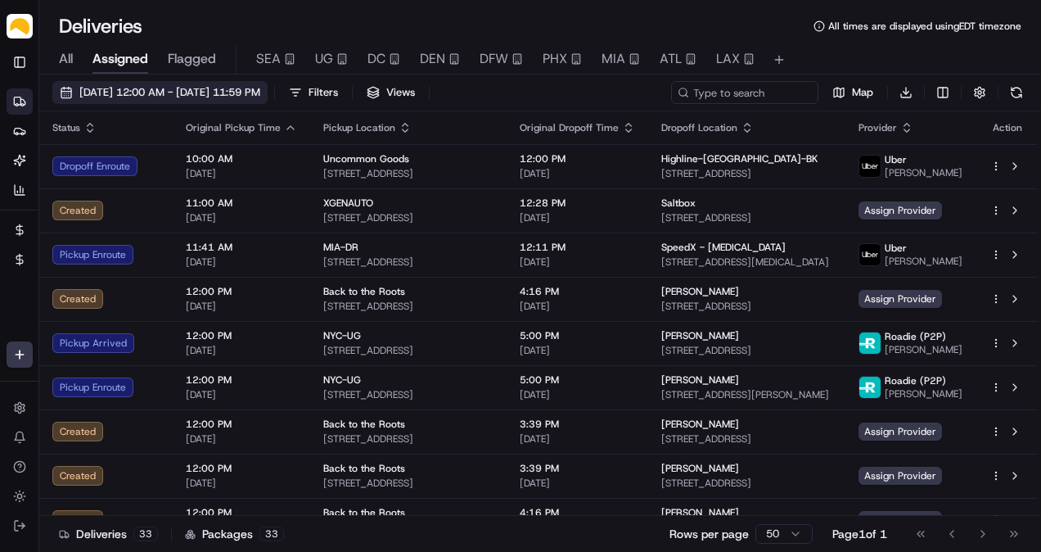
click at [126, 86] on button "[DATE] 12:00 AM - [DATE] 11:59 PM" at bounding box center [159, 92] width 215 height 23
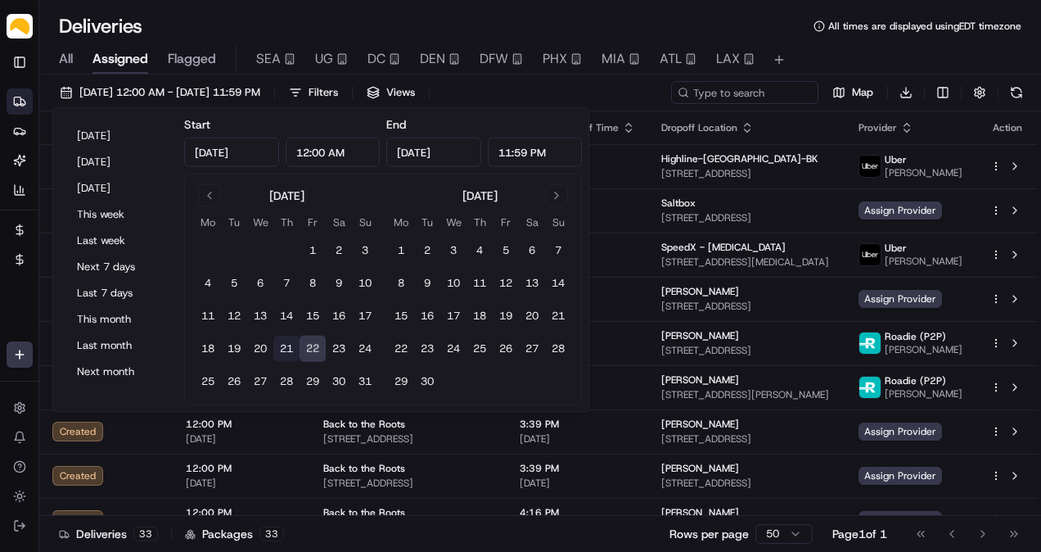
click at [283, 344] on button "21" at bounding box center [286, 349] width 26 height 26
type input "[DATE]"
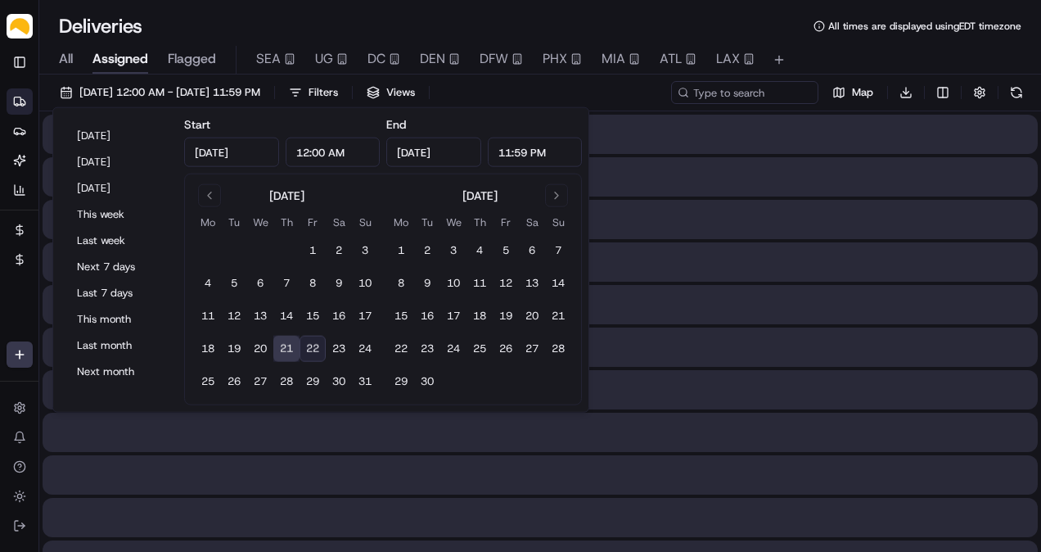
click at [283, 344] on button "21" at bounding box center [286, 349] width 26 height 26
click at [265, 9] on div "Deliveries All times are displayed using EDT timezone All Assigned Flagged SEA …" at bounding box center [540, 276] width 1002 height 552
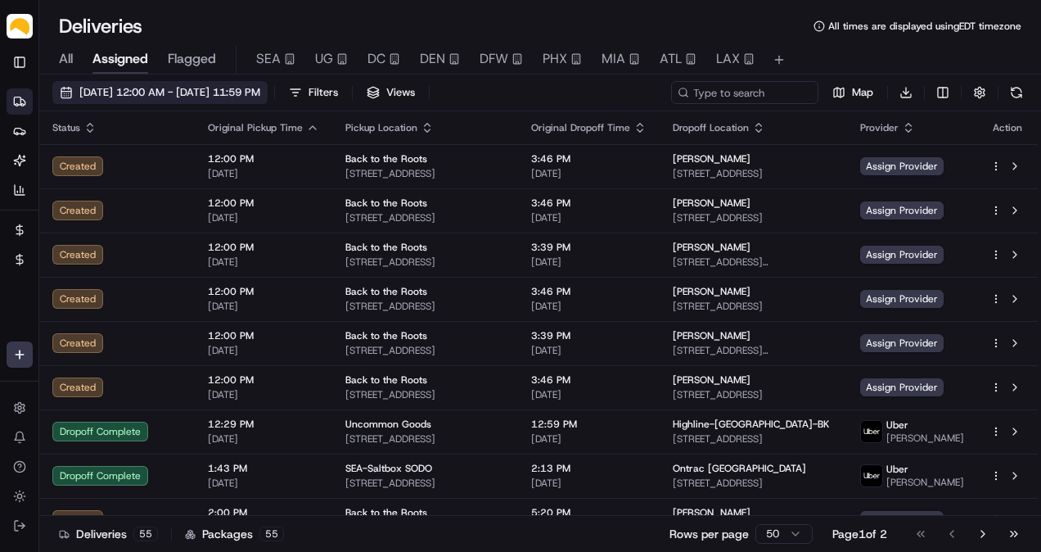
click at [123, 88] on span "[DATE] 12:00 AM - [DATE] 11:59 PM" at bounding box center [169, 92] width 181 height 15
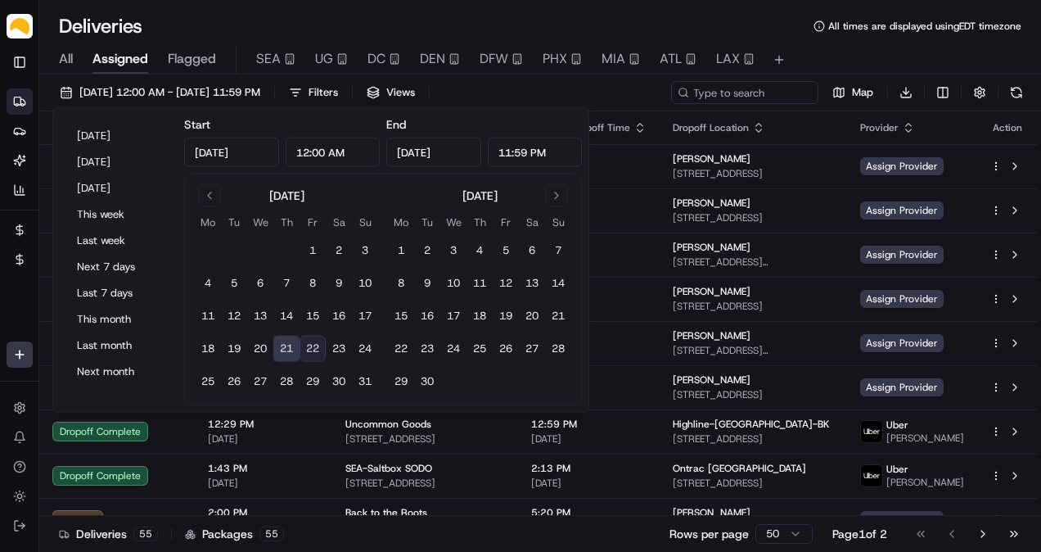
click at [313, 347] on button "22" at bounding box center [313, 349] width 26 height 26
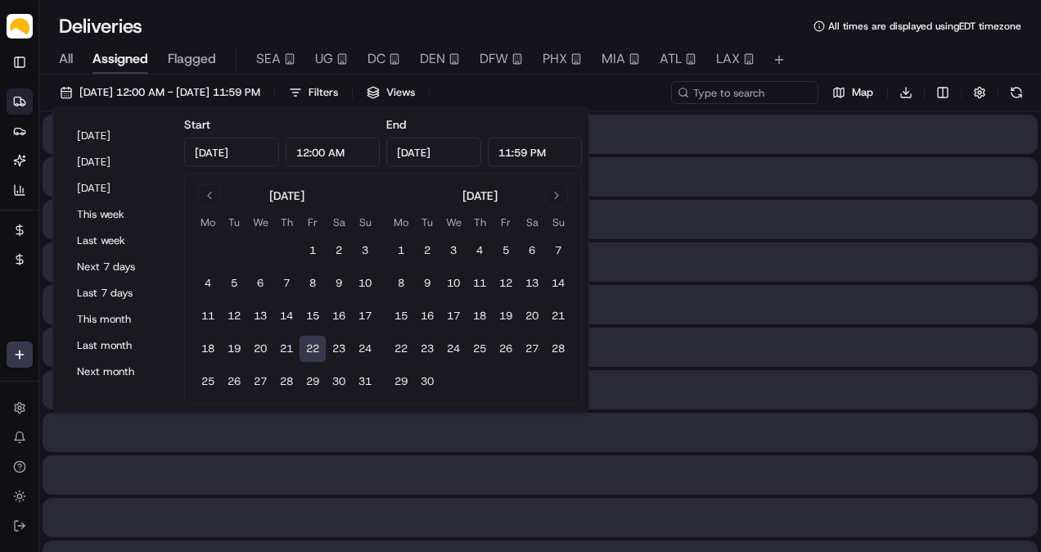
type input "[DATE]"
click at [313, 347] on button "22" at bounding box center [313, 349] width 26 height 26
click at [67, 49] on span "All" at bounding box center [66, 59] width 14 height 20
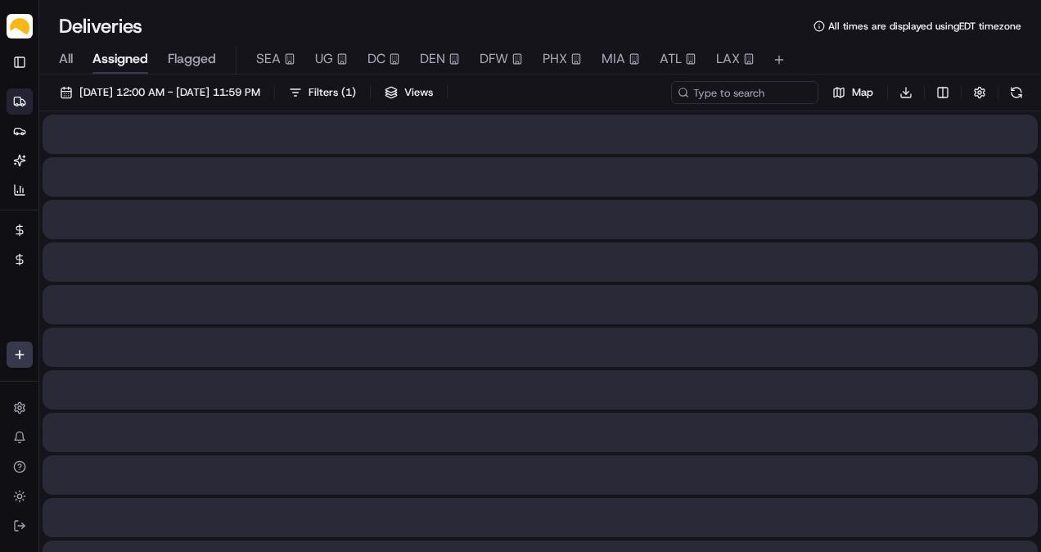
click at [126, 56] on span "Assigned" at bounding box center [120, 59] width 56 height 20
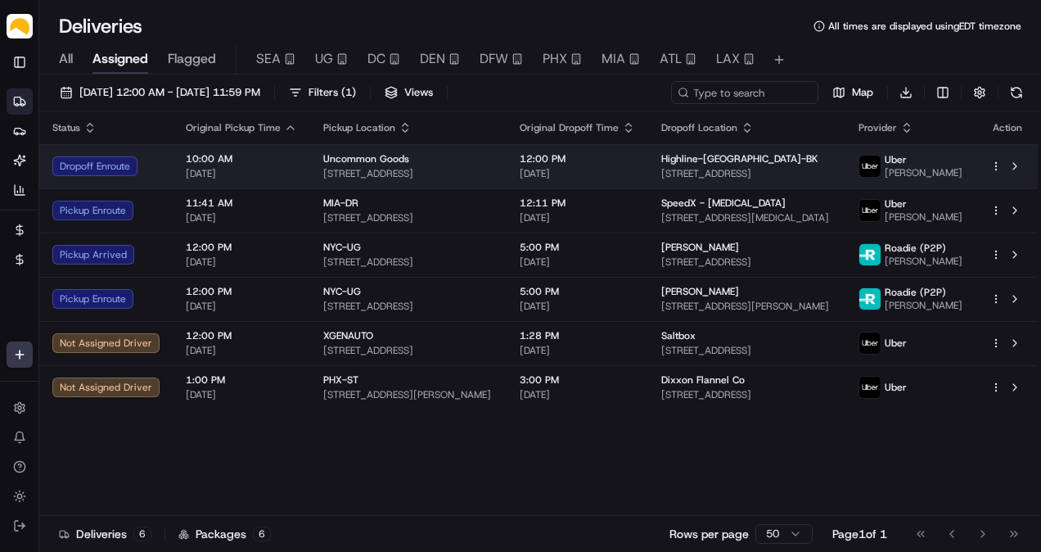
click at [828, 163] on div "Highline-[GEOGRAPHIC_DATA]-BK" at bounding box center [746, 158] width 170 height 13
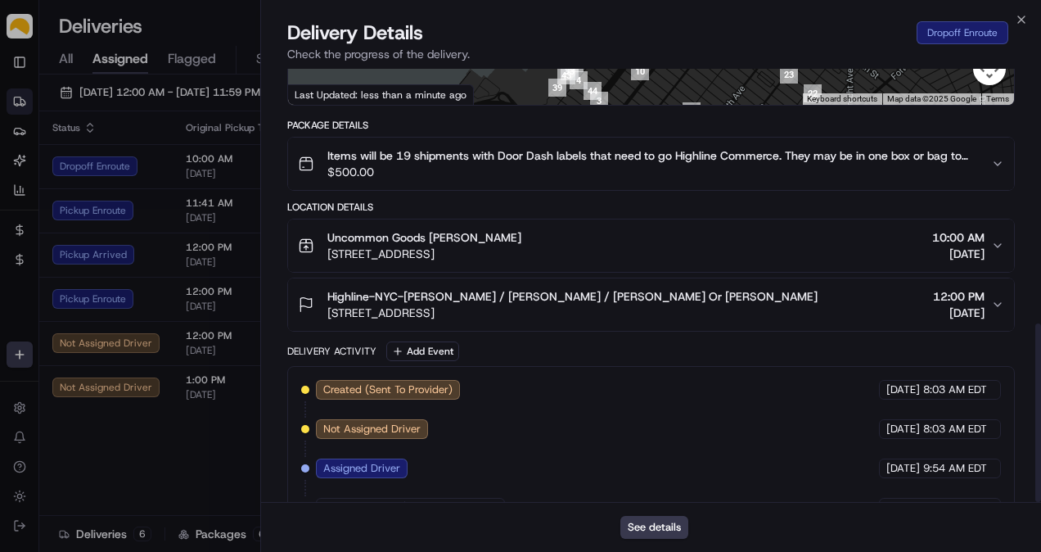
scroll to position [617, 0]
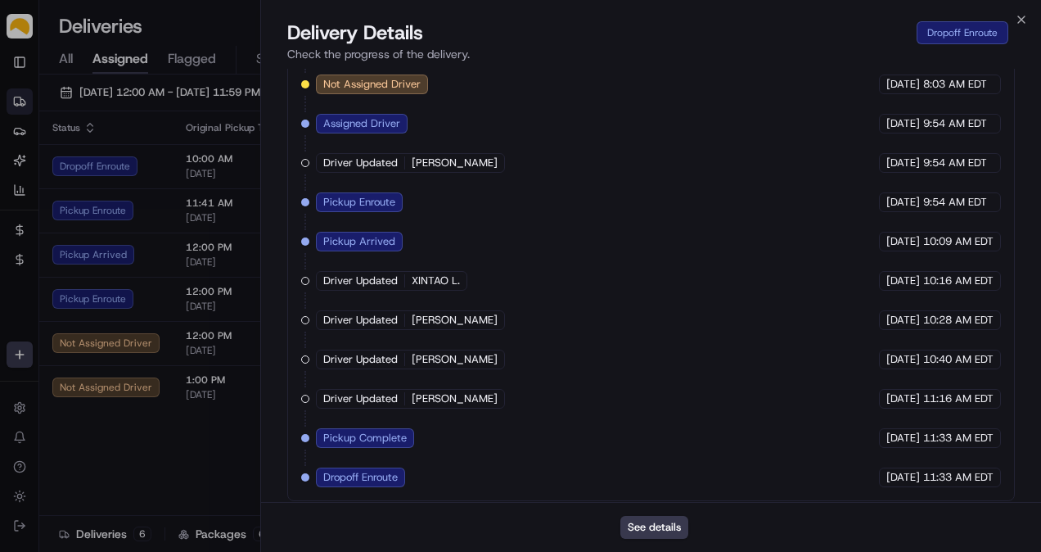
click at [1030, 16] on div "Close Delivery Details Dropoff Enroute Check the progress of the delivery. Prov…" at bounding box center [650, 276] width 781 height 552
click at [1022, 18] on icon "button" at bounding box center [1021, 19] width 7 height 7
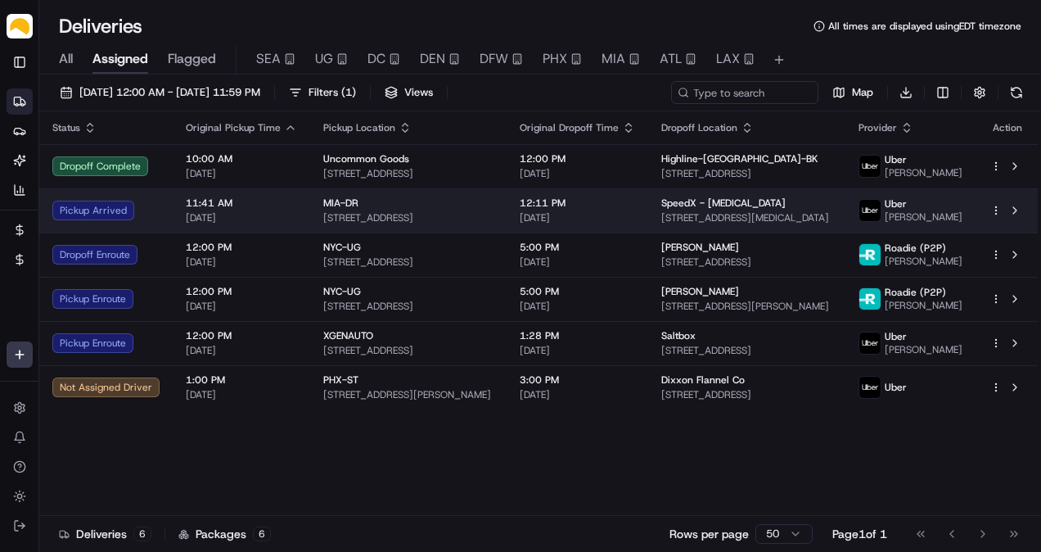
click at [534, 214] on td "12:11 PM 08/22/2025" at bounding box center [578, 210] width 142 height 44
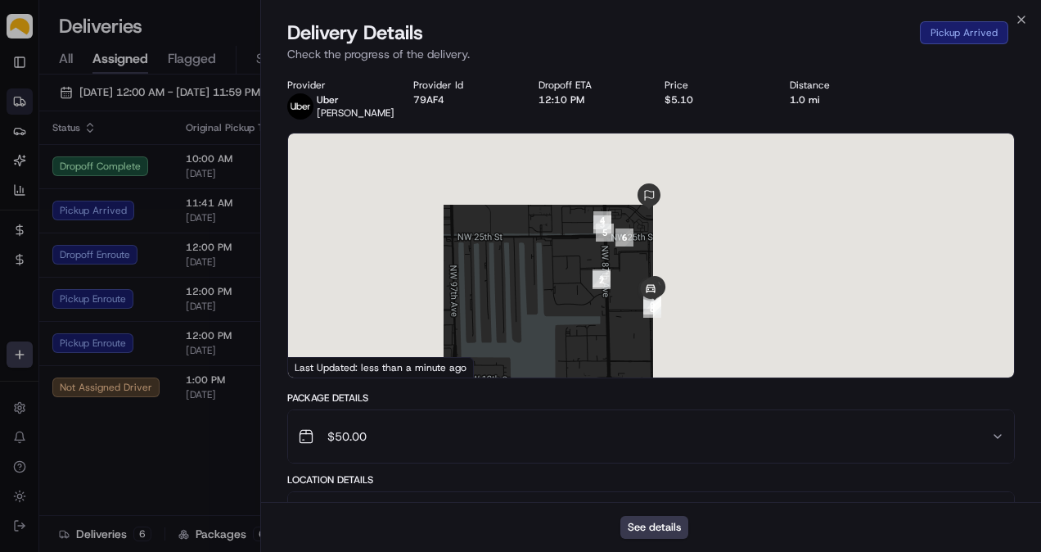
scroll to position [423, 0]
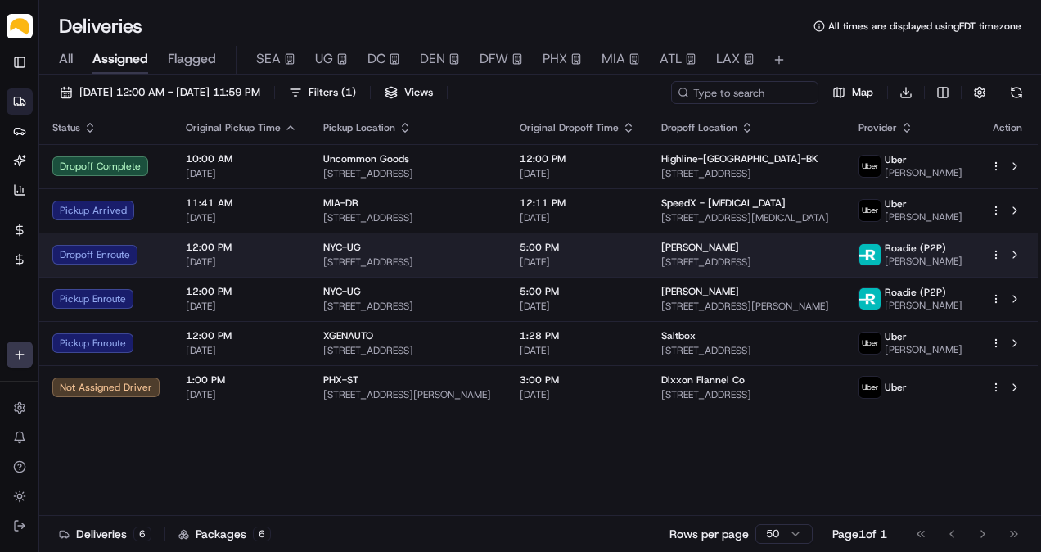
click at [463, 247] on div "NYC-UG" at bounding box center [408, 247] width 170 height 13
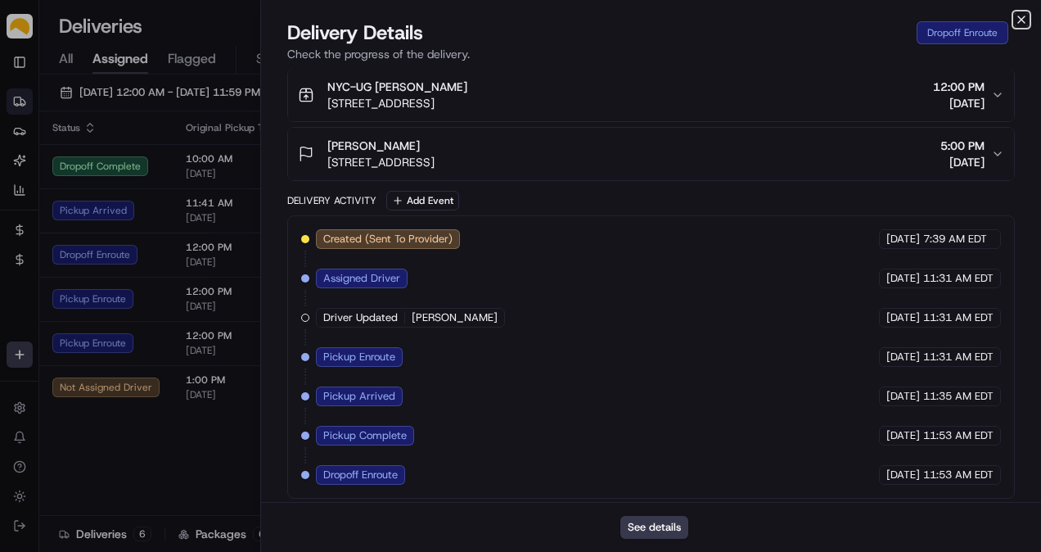
click at [1024, 20] on icon "button" at bounding box center [1021, 19] width 13 height 13
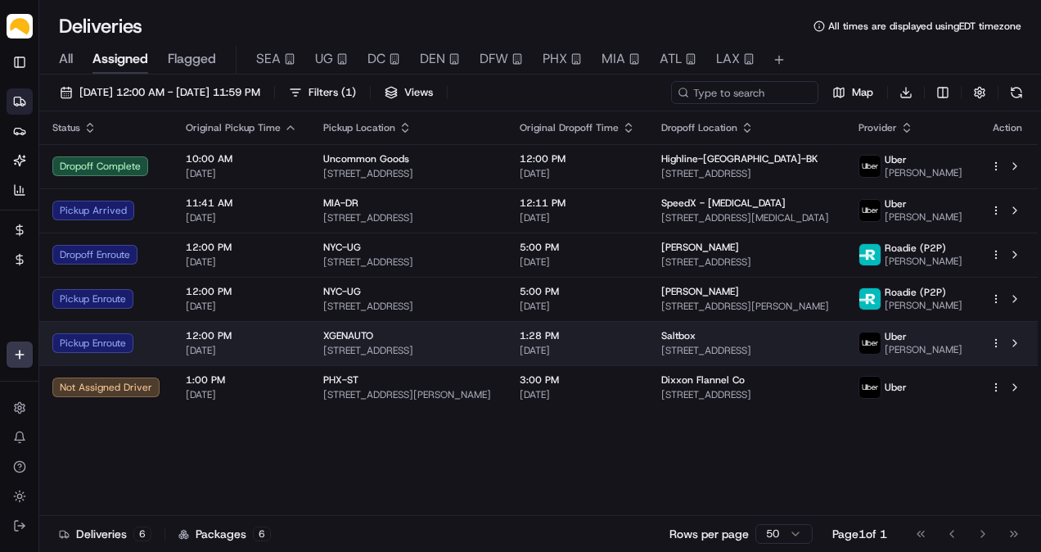
click at [229, 349] on span "[DATE]" at bounding box center [241, 350] width 111 height 13
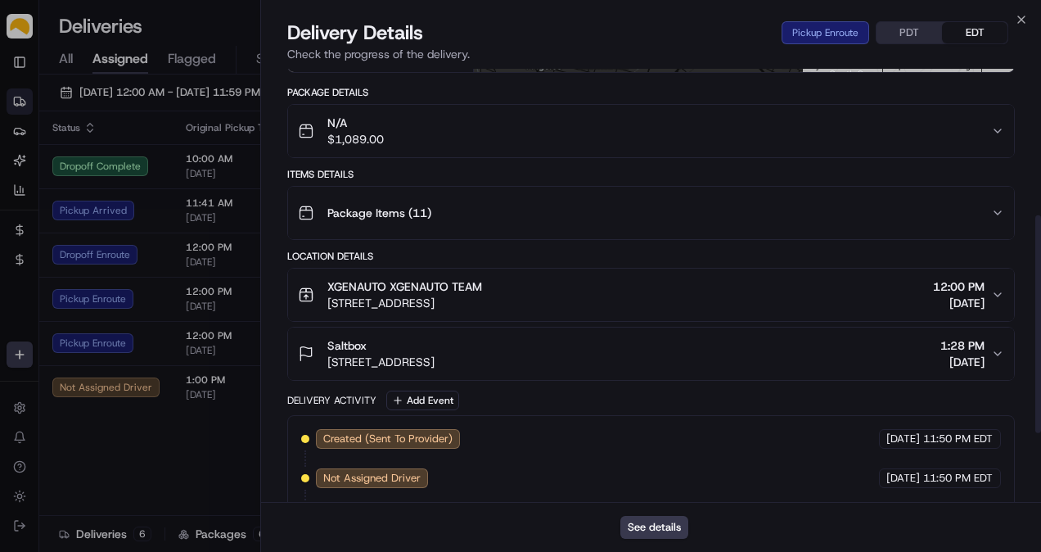
scroll to position [291, 0]
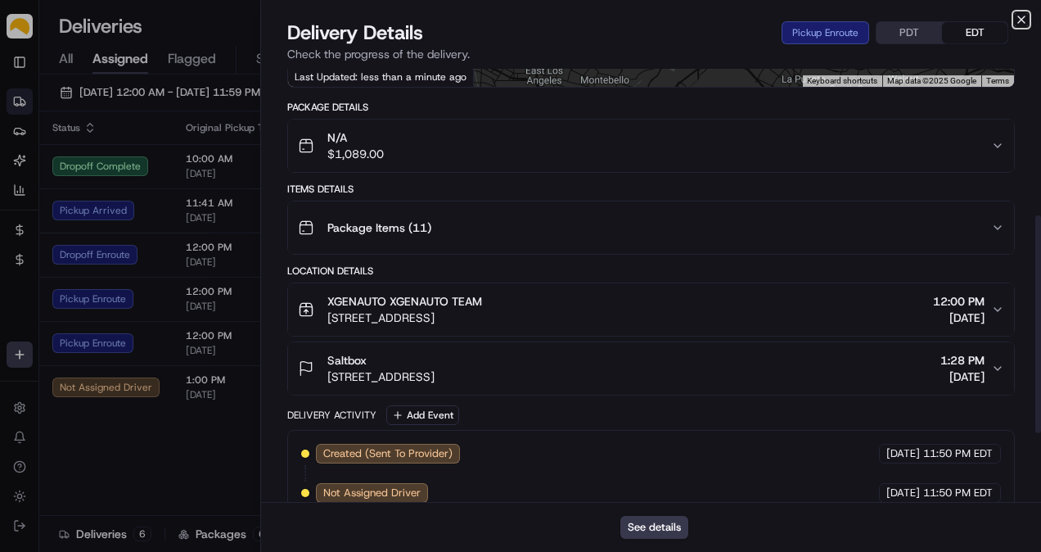
click at [1025, 18] on icon "button" at bounding box center [1021, 19] width 13 height 13
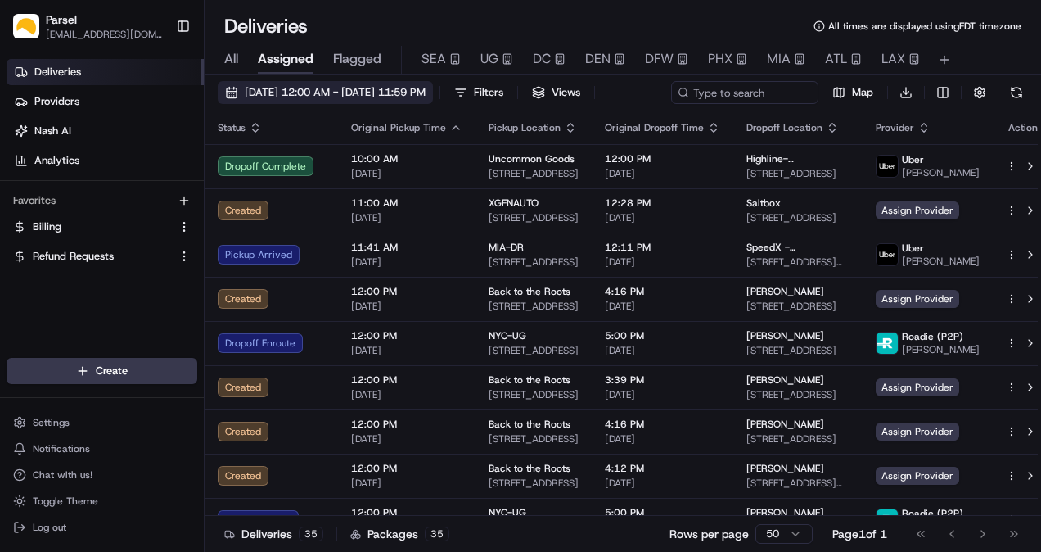
click at [282, 97] on span "[DATE] 12:00 AM - [DATE] 11:59 PM" at bounding box center [335, 92] width 181 height 15
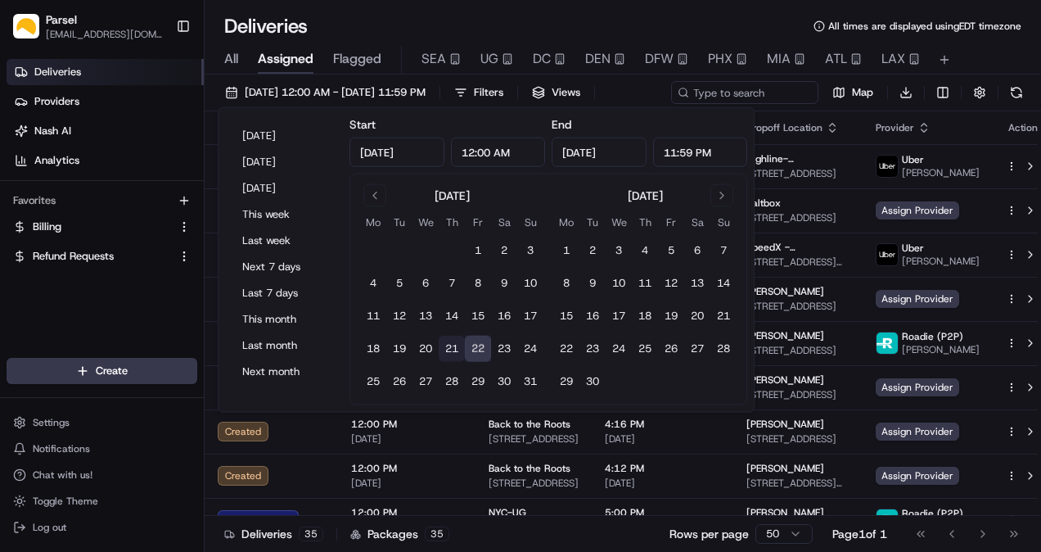
click at [450, 345] on button "21" at bounding box center [452, 349] width 26 height 26
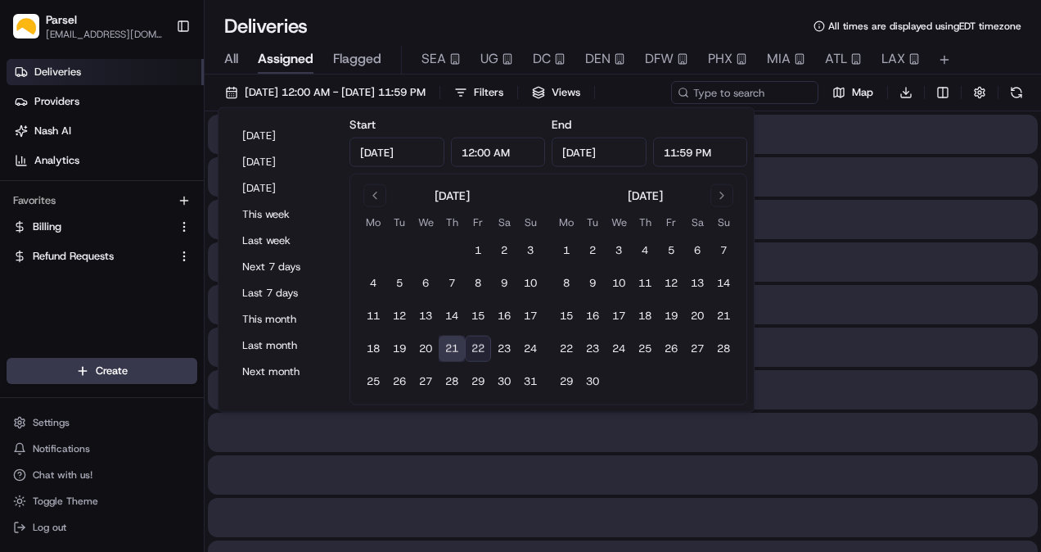
type input "[DATE]"
click at [476, 345] on button "22" at bounding box center [478, 349] width 26 height 26
type input "[DATE]"
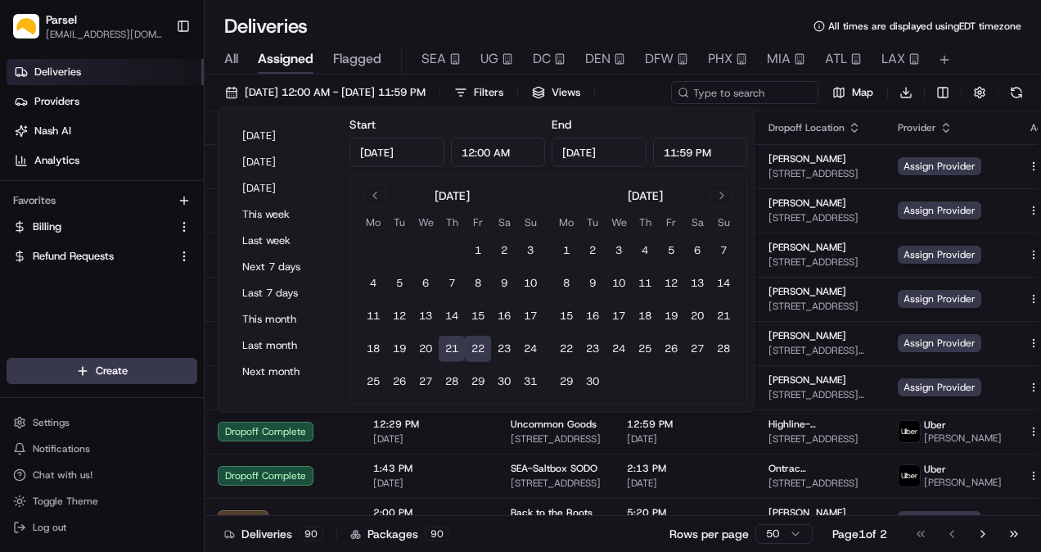
click at [476, 346] on button "22" at bounding box center [478, 349] width 26 height 26
type input "[DATE]"
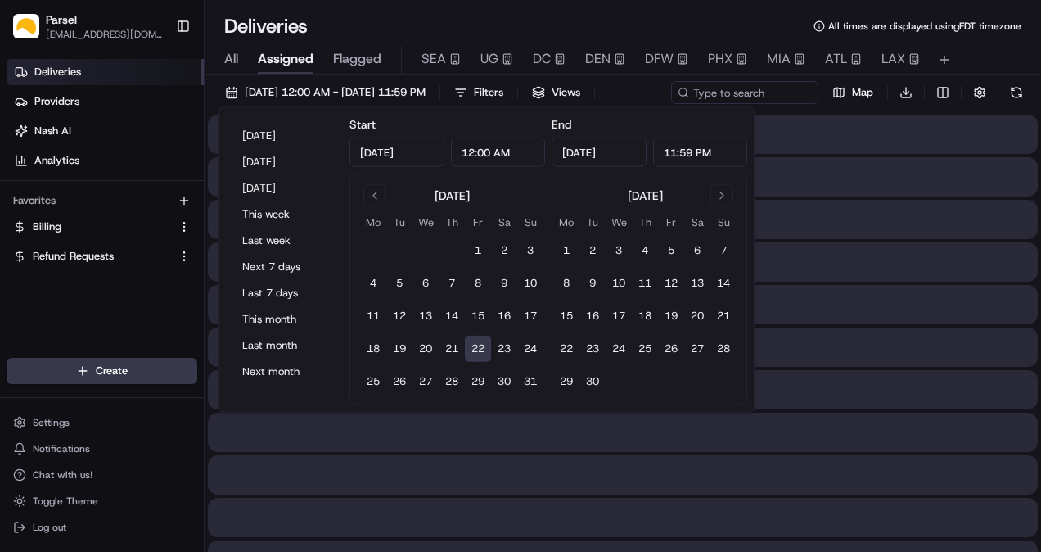
click at [403, 39] on div "All Assigned Flagged SEA UG DC DEN DFW PHX MIA ATL LAX" at bounding box center [623, 56] width 837 height 35
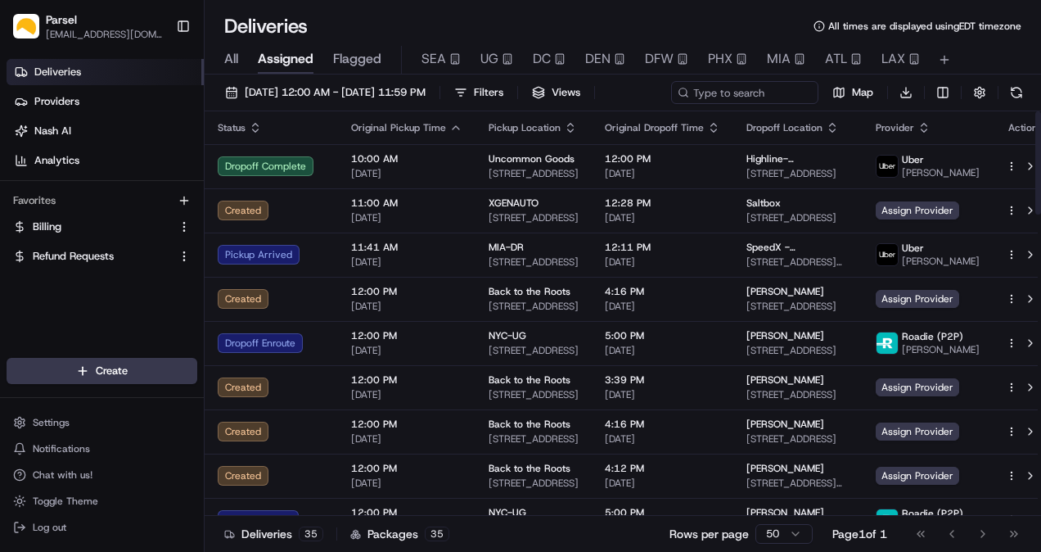
click at [226, 64] on span "All" at bounding box center [231, 59] width 14 height 20
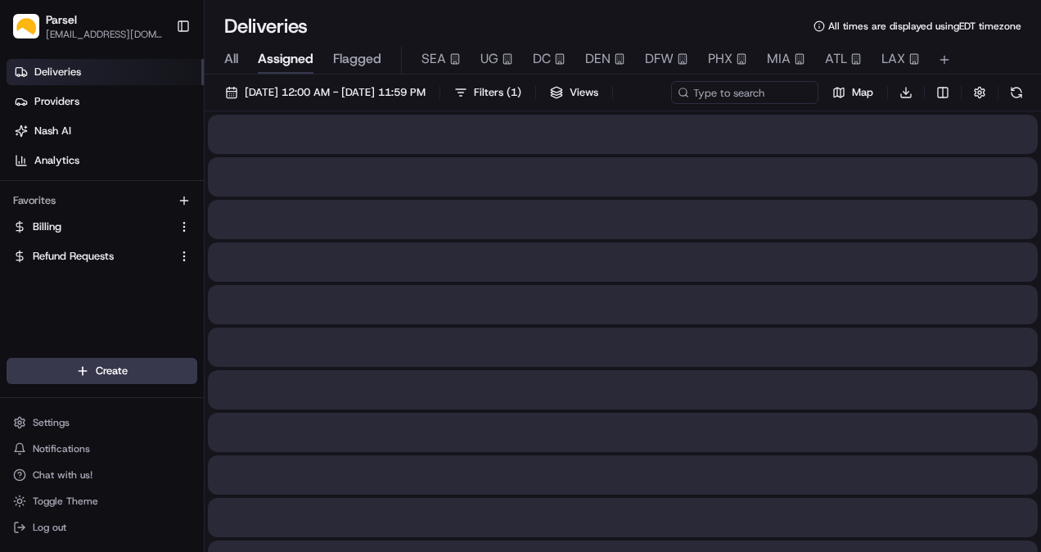
click at [266, 60] on span "Assigned" at bounding box center [286, 59] width 56 height 20
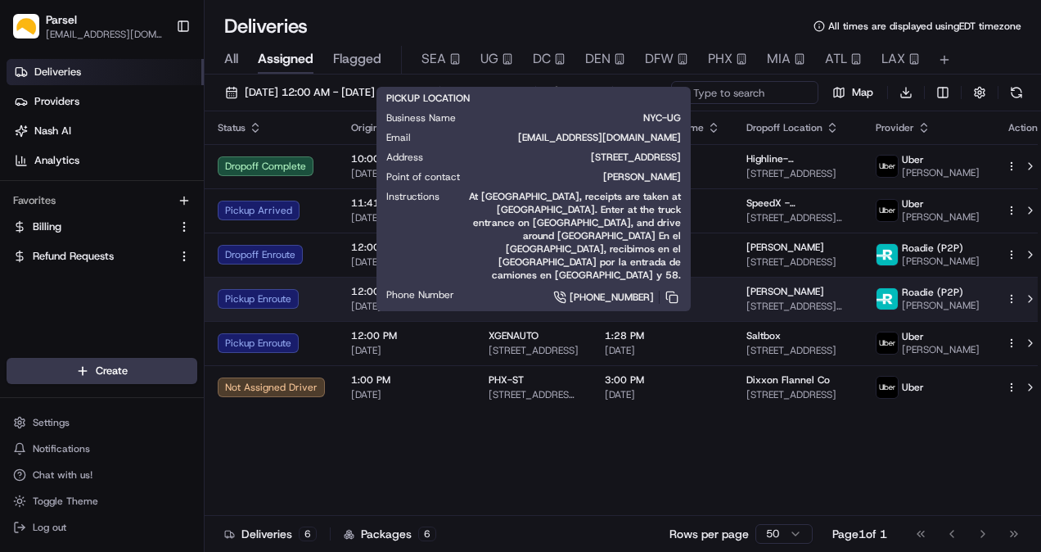
click at [548, 298] on div "NYC-UG" at bounding box center [534, 291] width 90 height 13
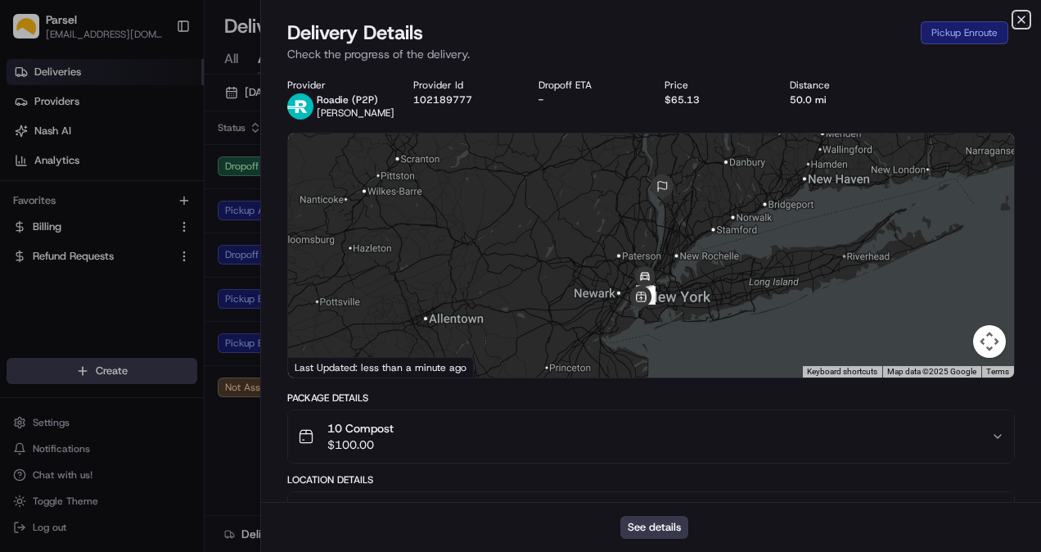
click at [1025, 17] on icon "button" at bounding box center [1021, 19] width 13 height 13
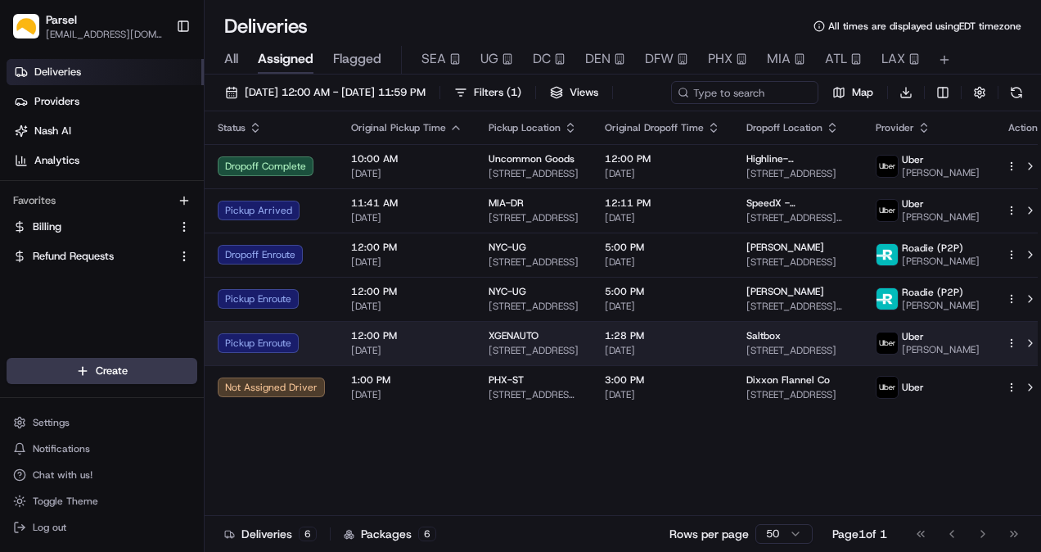
click at [539, 357] on span "[STREET_ADDRESS]" at bounding box center [534, 350] width 90 height 13
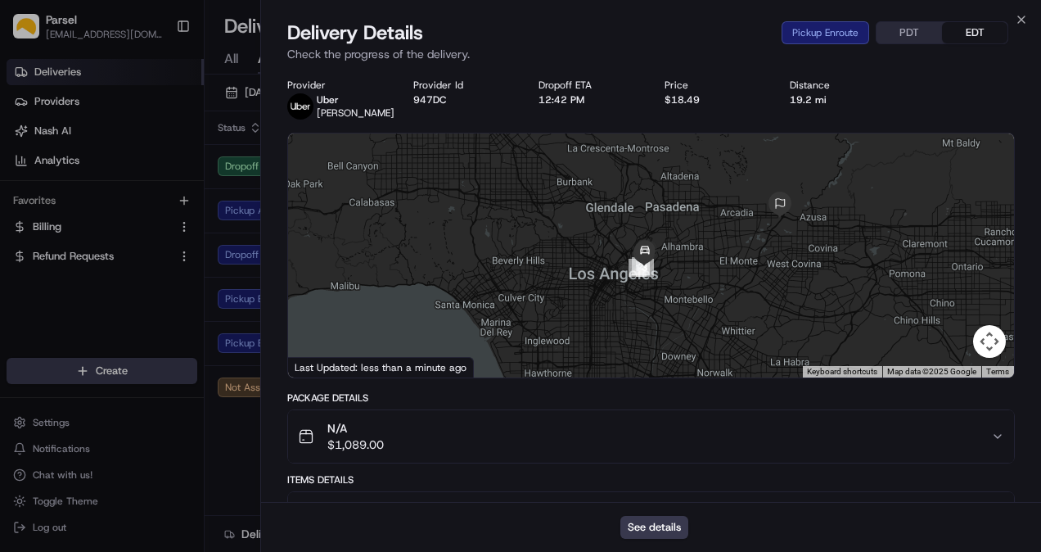
click at [1028, 18] on div "Close Delivery Details Pickup Enroute PDT EDT Check the progress of the deliver…" at bounding box center [650, 276] width 781 height 552
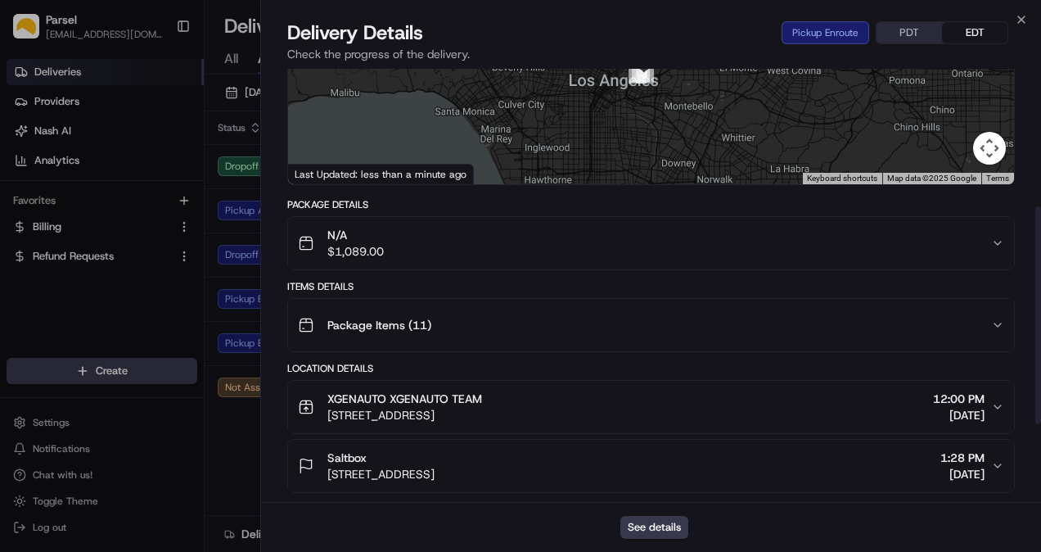
scroll to position [273, 0]
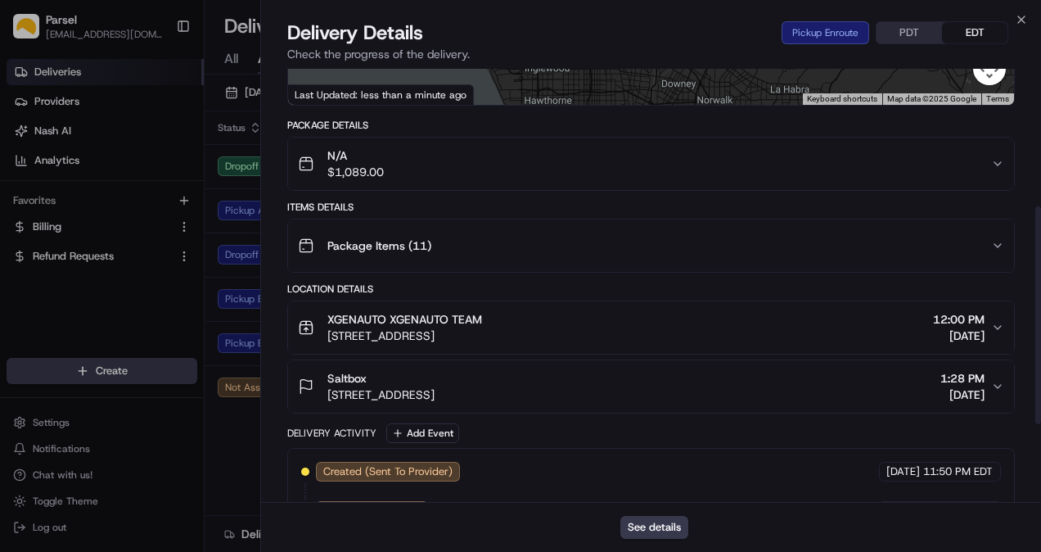
click at [830, 165] on div "N/A $1,089.00" at bounding box center [644, 163] width 693 height 33
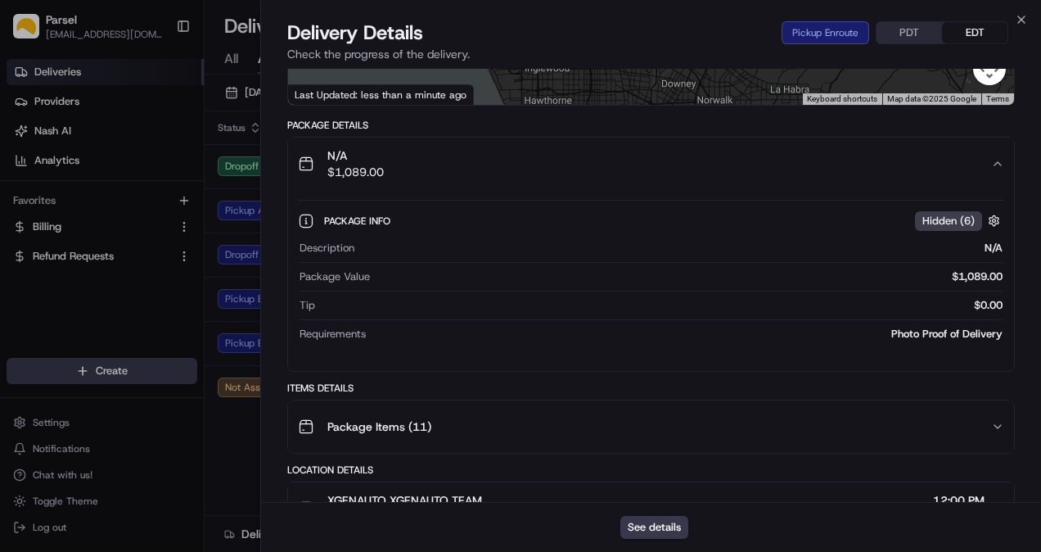
click at [830, 165] on div "N/A $1,089.00" at bounding box center [644, 163] width 693 height 33
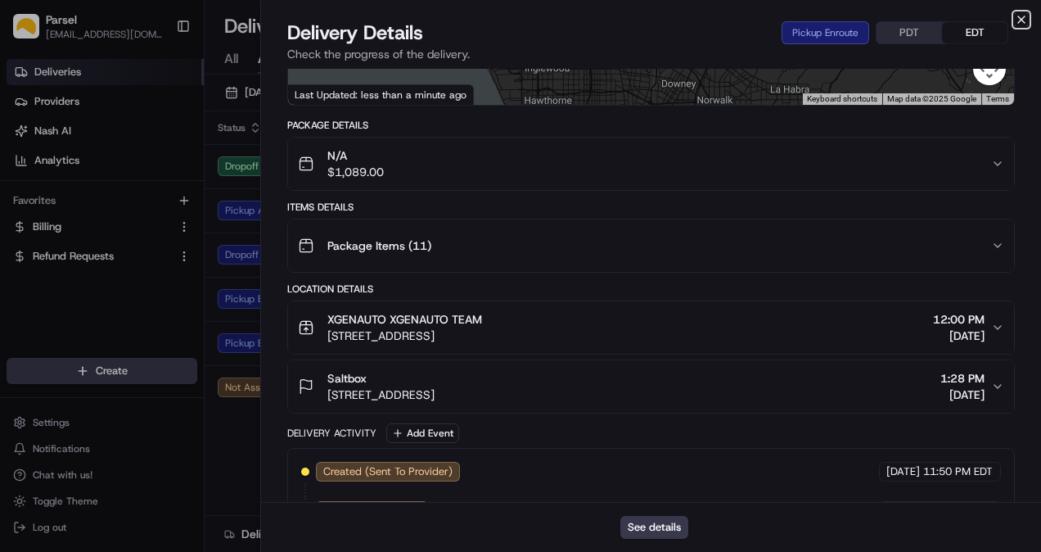
click at [1025, 17] on icon "button" at bounding box center [1021, 19] width 13 height 13
